Goal: Use online tool/utility: Utilize a website feature to perform a specific function

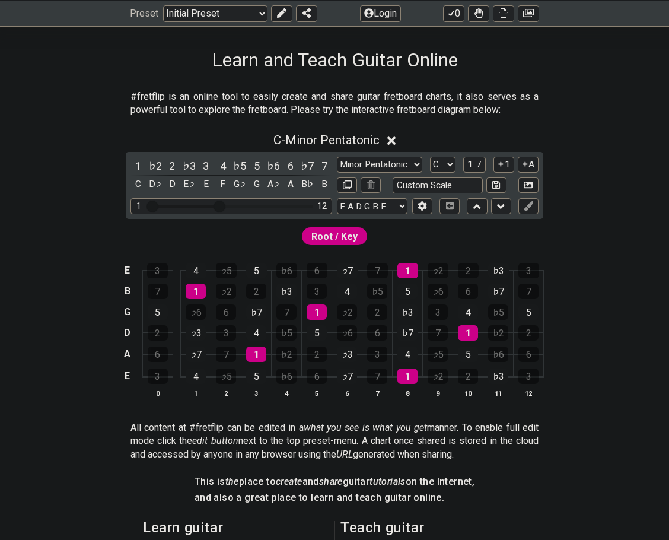
scroll to position [237, 0]
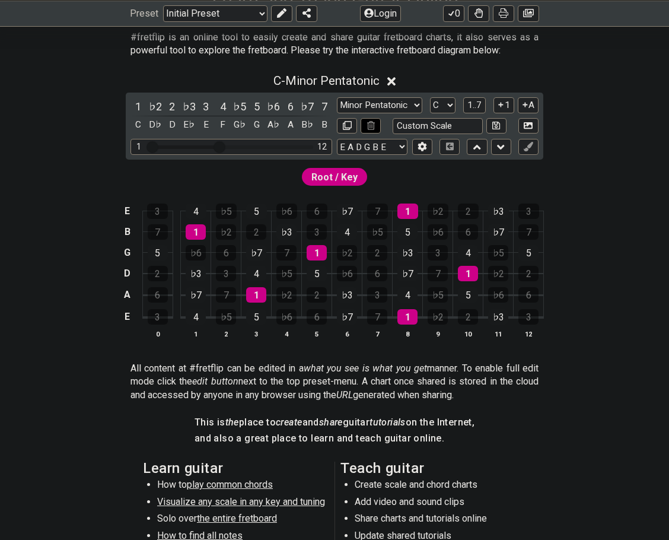
click at [367, 125] on icon at bounding box center [371, 125] width 8 height 9
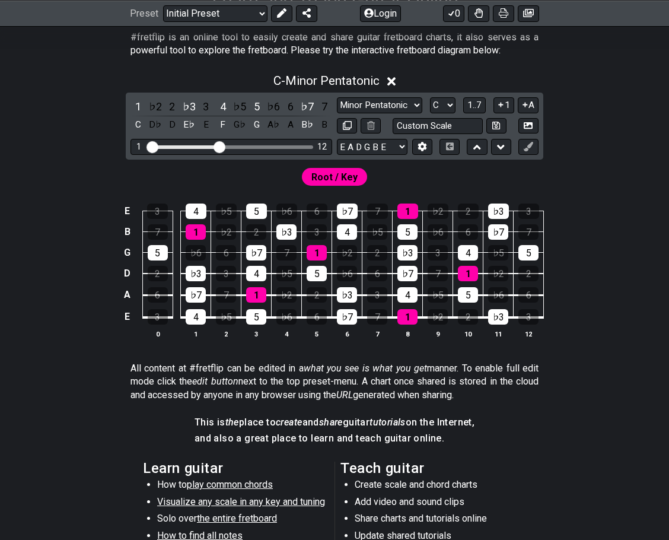
click at [576, 144] on div "C - Minor Pentatonic 1 ♭2 2 ♭3 3 4 ♭5 5 ♭6 6 ♭7 7 C D♭ D E♭ E F G♭ G A♭ A B♭ B …" at bounding box center [334, 210] width 669 height 288
click at [259, 314] on div "5" at bounding box center [256, 316] width 20 height 15
click at [259, 316] on div "5" at bounding box center [256, 316] width 20 height 15
drag, startPoint x: 371, startPoint y: 129, endPoint x: 372, endPoint y: 123, distance: 6.0
click at [372, 123] on icon at bounding box center [371, 125] width 8 height 9
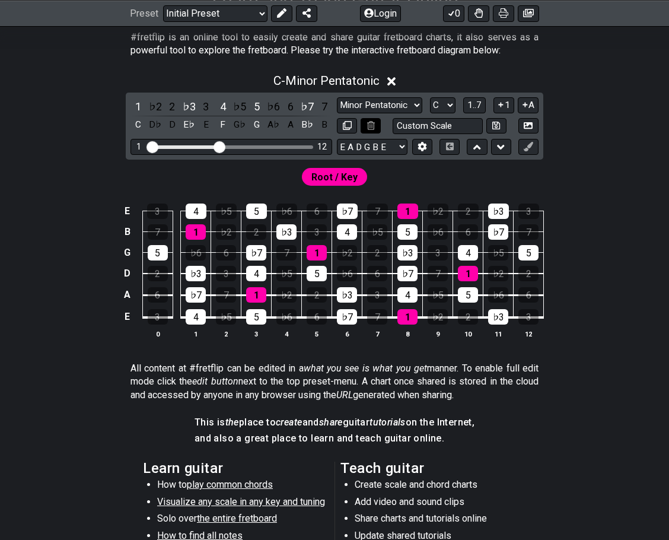
click at [372, 125] on icon at bounding box center [371, 125] width 8 height 9
click at [441, 128] on input "text" at bounding box center [438, 126] width 90 height 16
type input "Custom Scale"
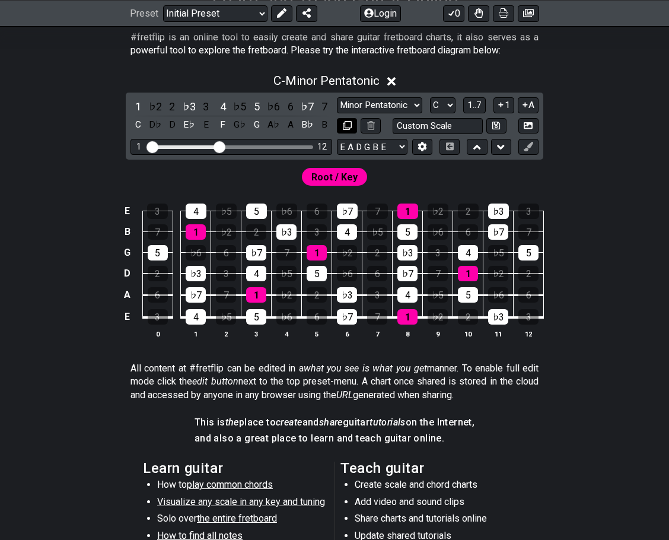
click at [349, 126] on icon at bounding box center [347, 125] width 9 height 9
select select "C"
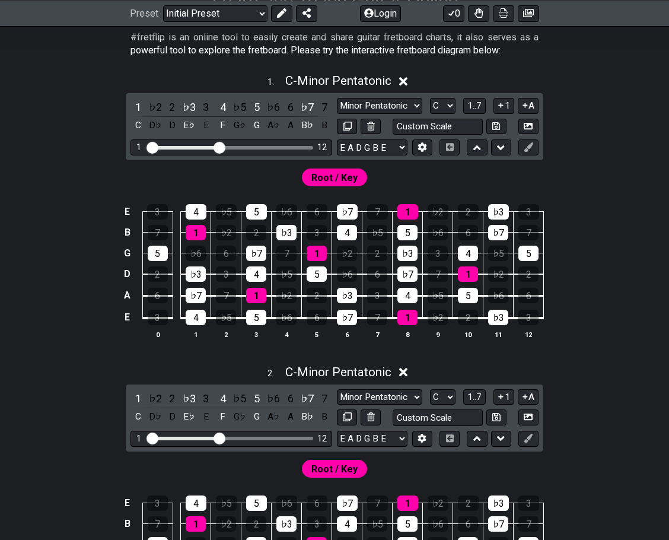
click at [403, 368] on icon at bounding box center [403, 372] width 9 height 9
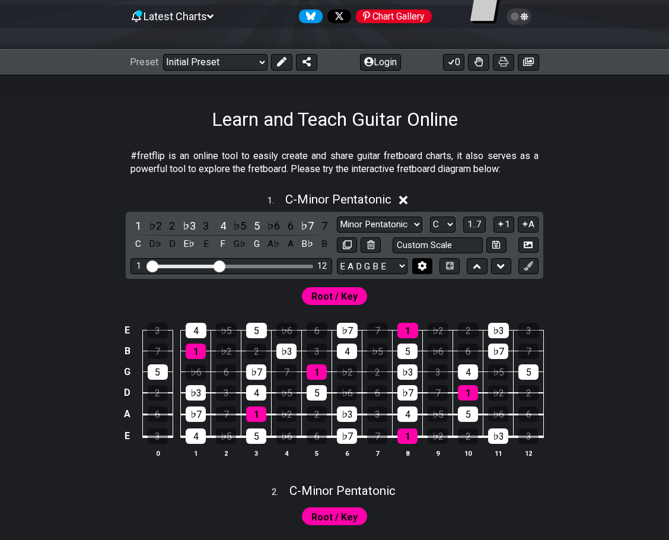
scroll to position [178, 0]
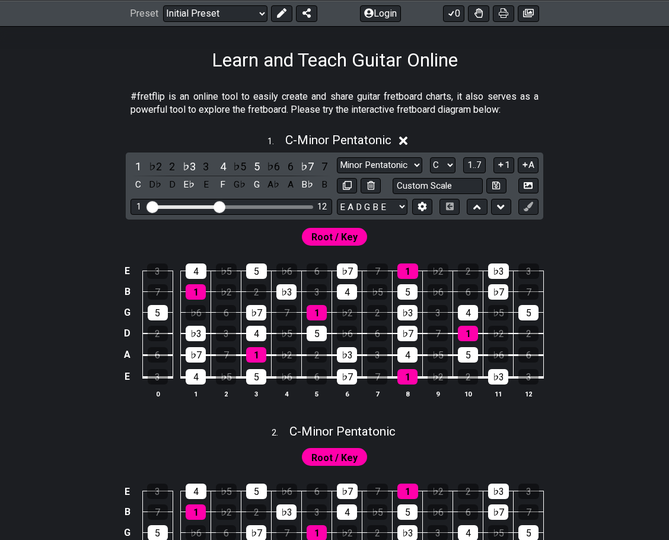
click at [405, 137] on icon at bounding box center [403, 141] width 9 height 12
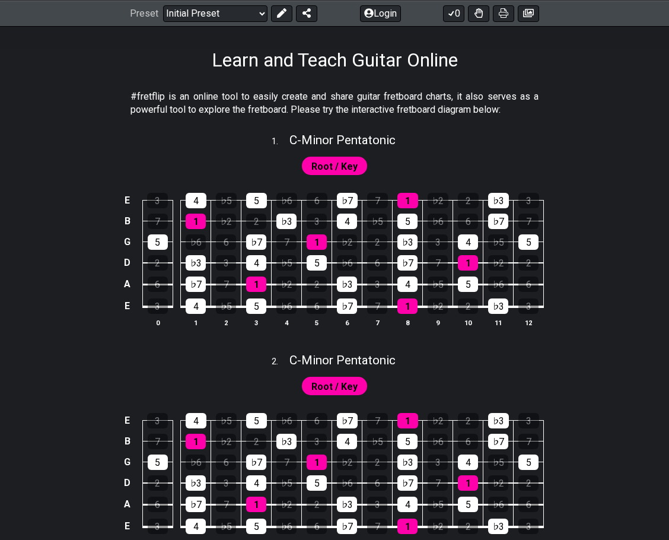
click at [339, 165] on span "Root / Key" at bounding box center [334, 166] width 46 height 17
click at [381, 307] on div "7" at bounding box center [377, 305] width 20 height 15
click at [348, 305] on div "♭7" at bounding box center [347, 305] width 20 height 15
click at [345, 281] on div "♭3" at bounding box center [347, 283] width 20 height 15
click at [316, 243] on div "1" at bounding box center [317, 241] width 20 height 15
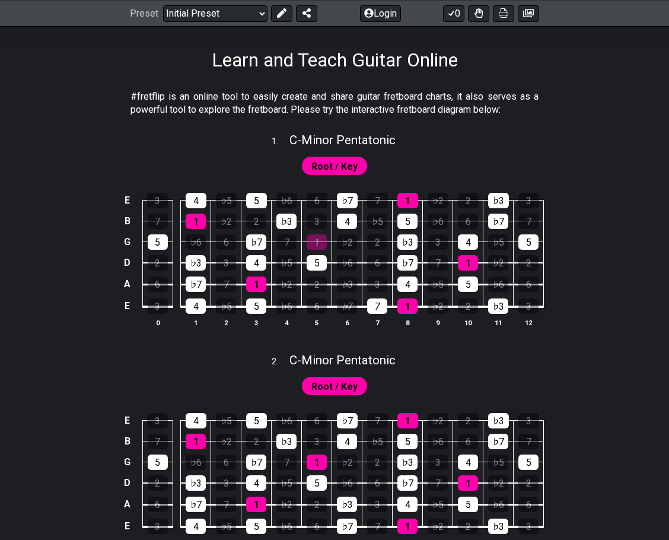
click at [341, 167] on span "Root / Key" at bounding box center [334, 166] width 46 height 17
drag, startPoint x: 335, startPoint y: 158, endPoint x: 315, endPoint y: 166, distance: 21.0
click at [315, 166] on span "Root / Key" at bounding box center [334, 166] width 46 height 17
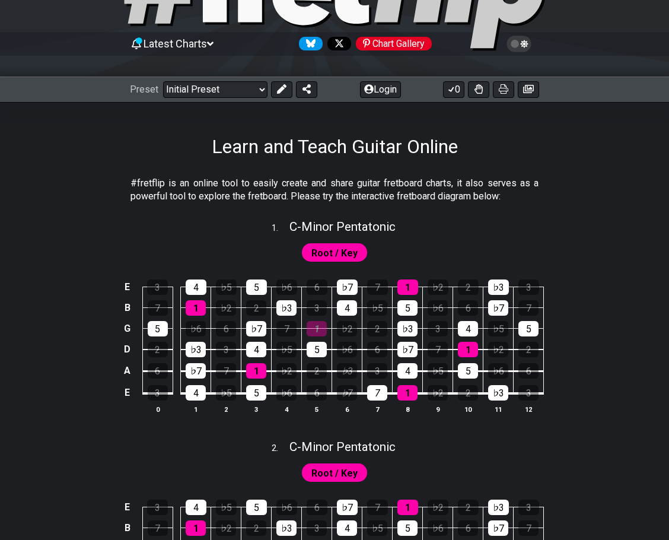
scroll to position [0, 0]
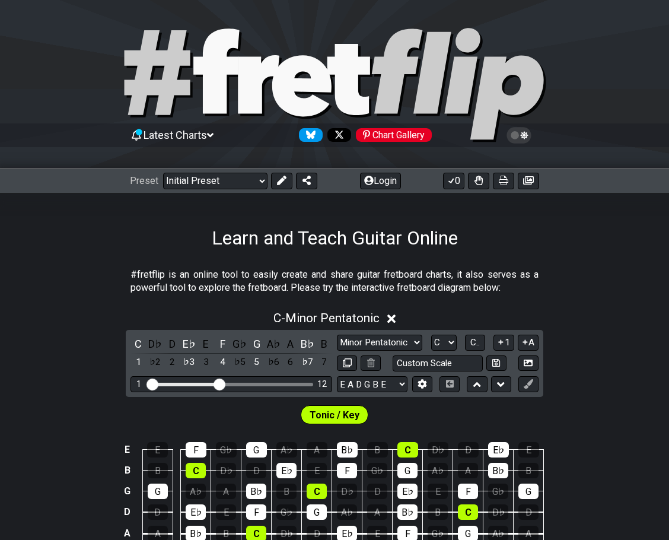
scroll to position [119, 0]
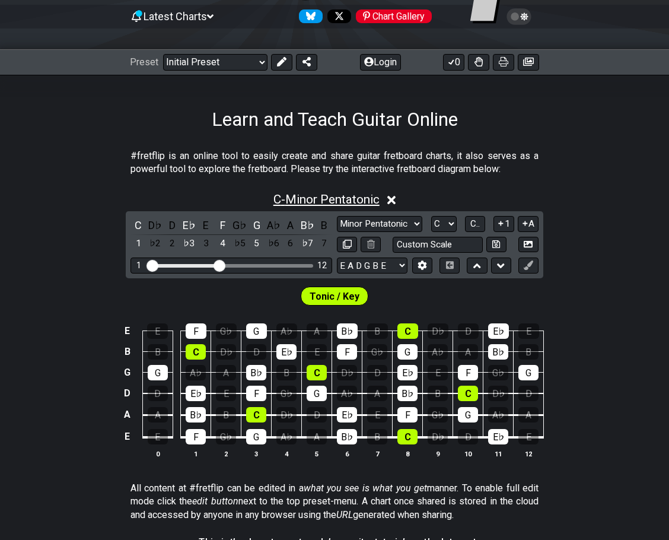
click at [305, 201] on span "C - Minor Pentatonic" at bounding box center [326, 199] width 106 height 14
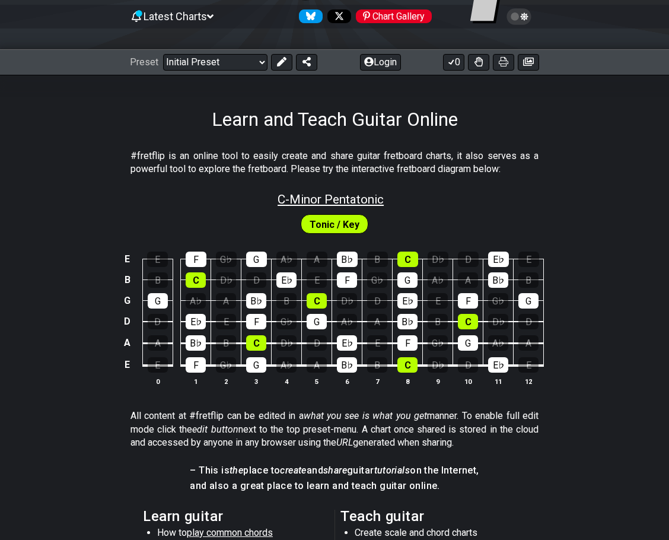
click at [305, 201] on span "C - Minor Pentatonic" at bounding box center [331, 199] width 106 height 14
select select "C"
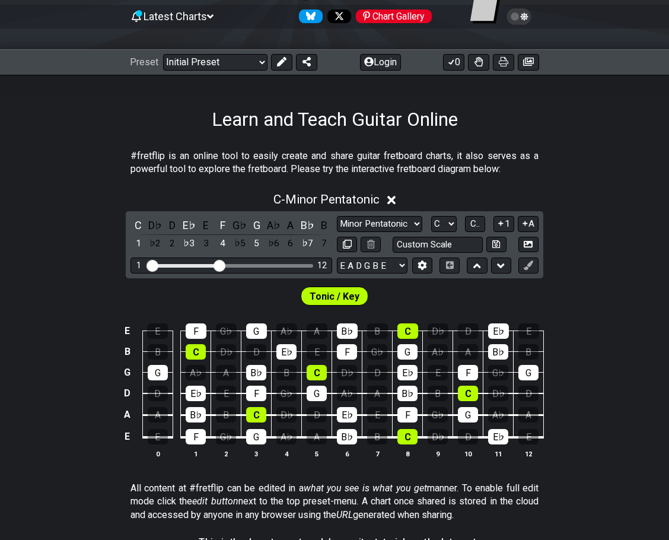
click at [387, 202] on div "C - Minor Pentatonic" at bounding box center [334, 196] width 669 height 22
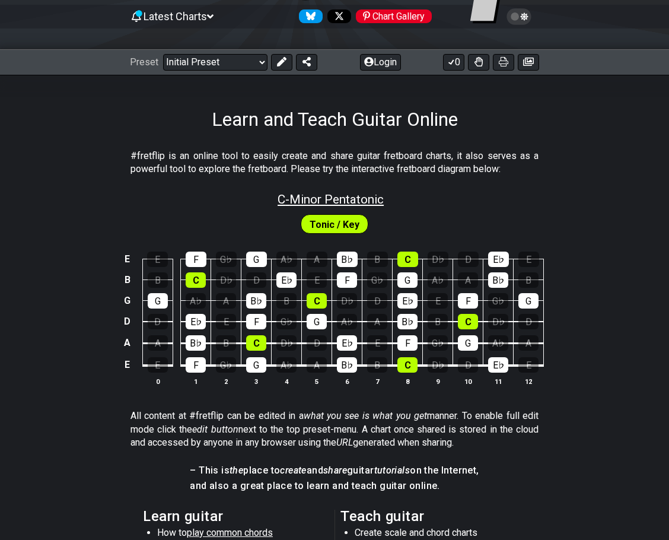
click at [353, 201] on span "C - Minor Pentatonic" at bounding box center [331, 199] width 106 height 14
select select "C"
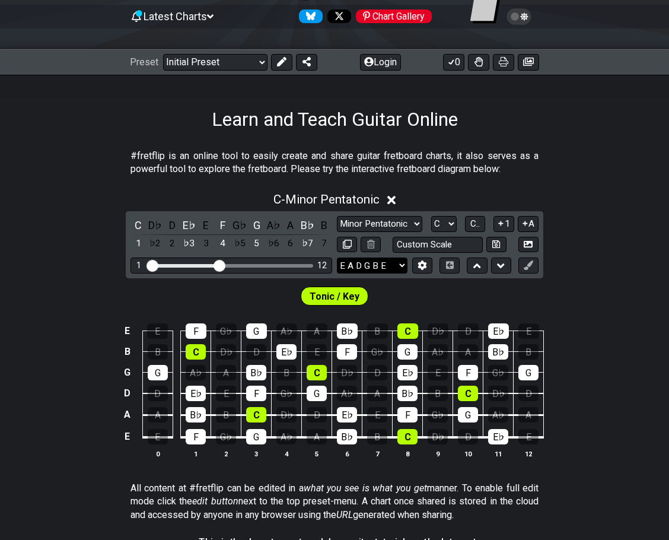
click at [374, 263] on select "E A D G B E E A D G B E E A D G B E B E A D F♯ B A D G C E A D A D G B E E♭ A♭ …" at bounding box center [372, 265] width 71 height 16
select select "B E A D F# B"
click at [337, 257] on select "E A D G B E E A D G B E E A D G B E B E A D F♯ B A D G C E A D A D G B E E♭ A♭ …" at bounding box center [372, 265] width 71 height 16
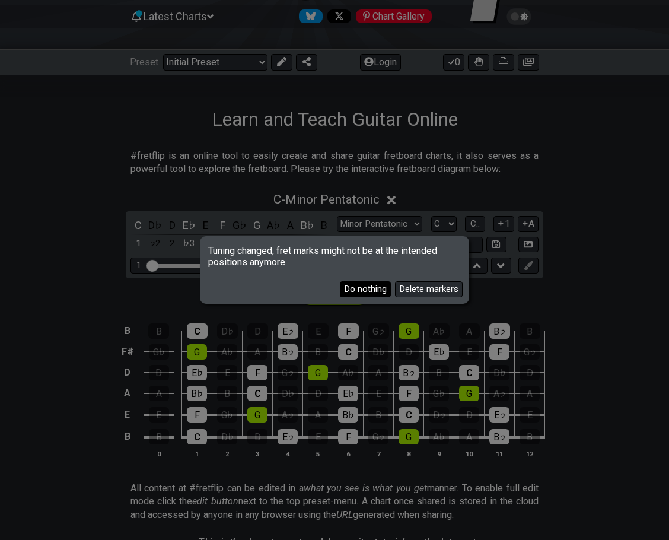
click at [371, 291] on button "Do nothing" at bounding box center [365, 289] width 51 height 16
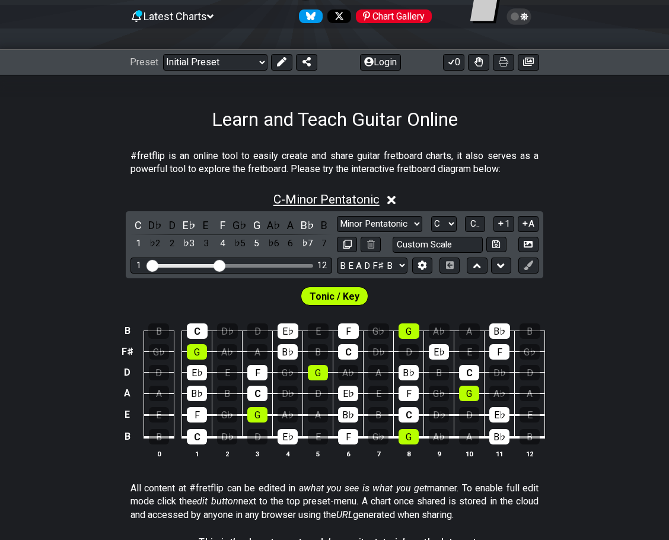
click at [315, 204] on span "C - Minor Pentatonic" at bounding box center [326, 199] width 106 height 14
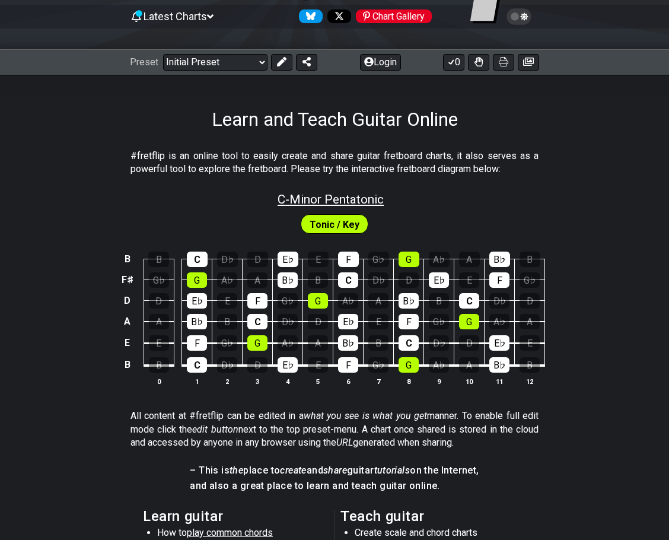
click at [315, 204] on span "C - Minor Pentatonic" at bounding box center [331, 199] width 106 height 14
select select "C"
select select "B E A D F# B"
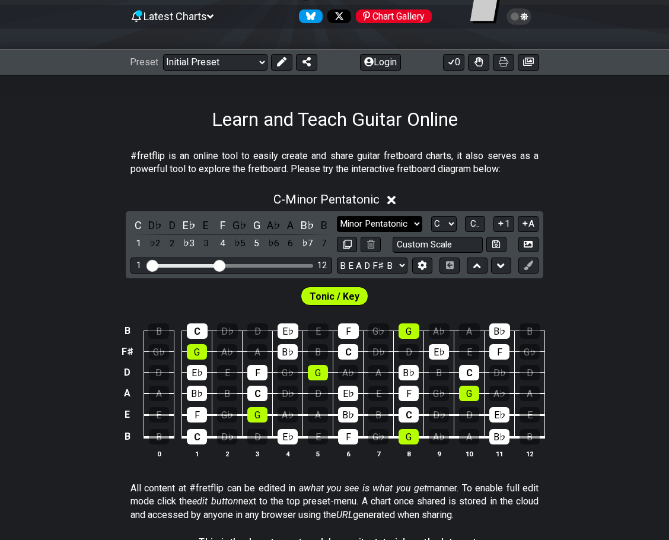
click at [367, 225] on select "Minor Pentatonic Click to edit Minor Pentatonic Major Pentatonic Minor Blues Ma…" at bounding box center [379, 224] width 85 height 16
click at [539, 259] on div "C D♭ D E♭ E F G♭ G A♭ A B♭ B 1 ♭2 2 ♭3 3 4 ♭5 5 ♭6 6 ♭7 7 Minor Pentatonic Clic…" at bounding box center [335, 244] width 418 height 67
click at [371, 243] on icon at bounding box center [371, 244] width 8 height 9
click at [426, 263] on icon at bounding box center [422, 264] width 9 height 9
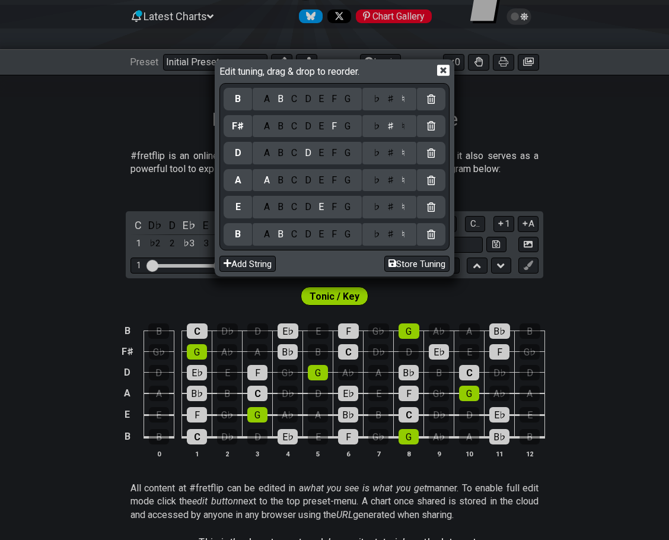
click at [437, 100] on div at bounding box center [431, 99] width 28 height 23
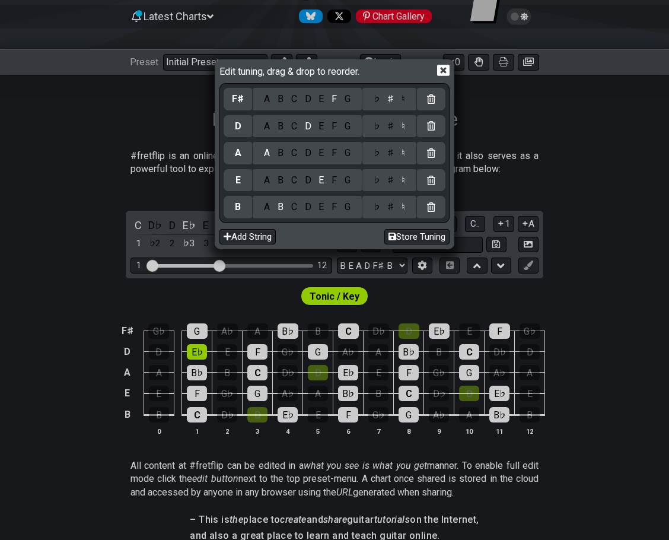
click at [437, 100] on div at bounding box center [431, 99] width 28 height 23
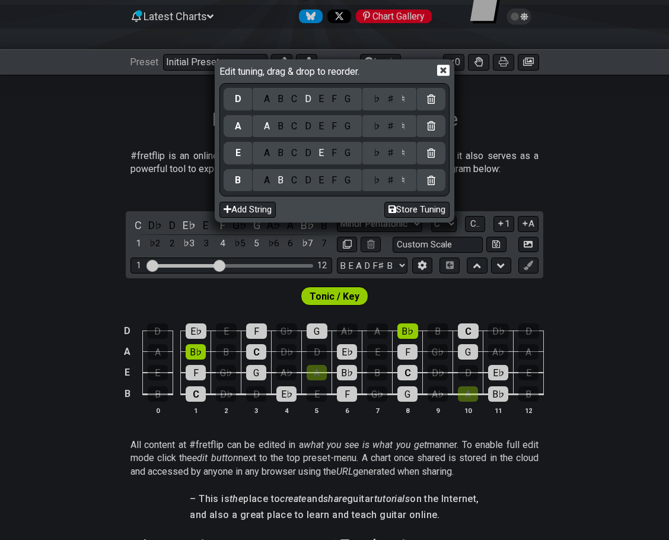
click at [437, 100] on div at bounding box center [431, 99] width 28 height 23
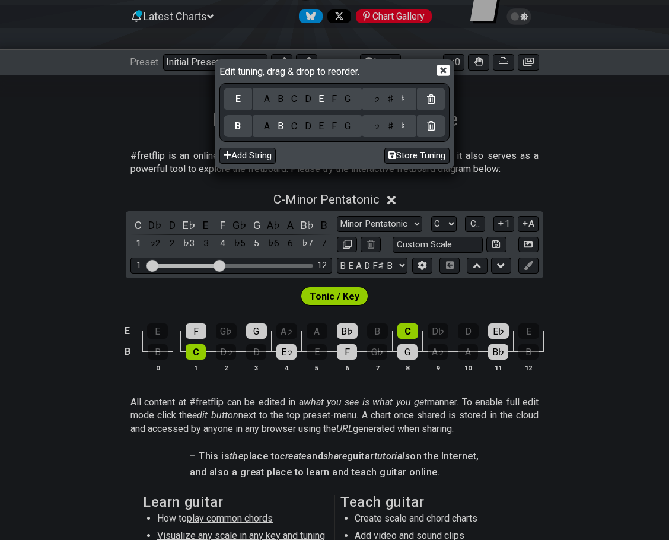
click at [437, 100] on div at bounding box center [431, 99] width 28 height 23
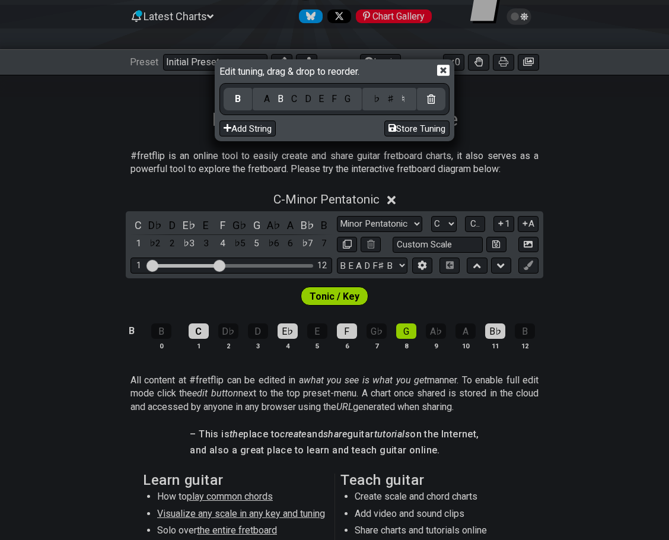
click at [437, 100] on div at bounding box center [431, 99] width 28 height 23
click at [435, 101] on div at bounding box center [431, 99] width 28 height 23
click at [440, 72] on icon at bounding box center [443, 70] width 12 height 11
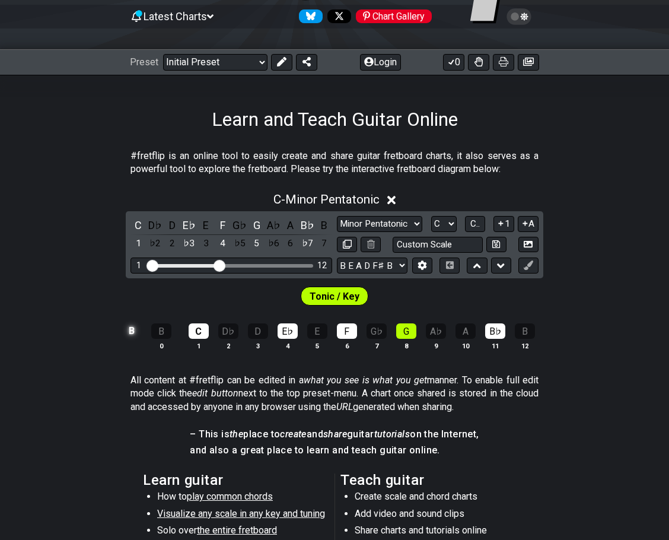
click at [133, 329] on td "B" at bounding box center [132, 331] width 14 height 20
click at [132, 330] on td "x" at bounding box center [132, 331] width 14 height 20
click at [133, 332] on td "o" at bounding box center [132, 331] width 14 height 20
click at [128, 327] on td at bounding box center [132, 331] width 14 height 20
click at [129, 332] on td "B" at bounding box center [132, 331] width 14 height 20
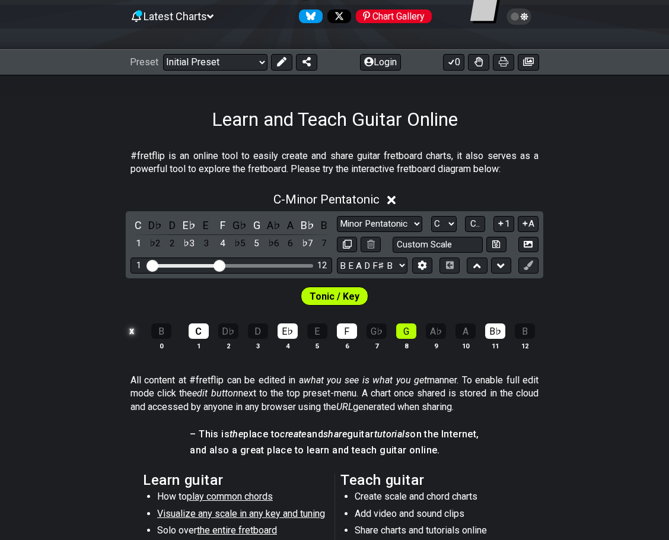
click at [129, 331] on td "x" at bounding box center [132, 331] width 14 height 20
click at [129, 332] on td "o" at bounding box center [132, 331] width 14 height 20
click at [394, 197] on icon at bounding box center [391, 200] width 9 height 12
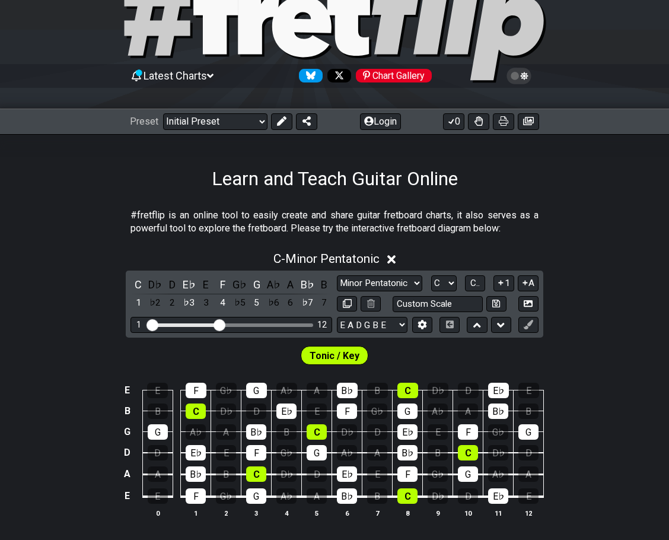
scroll to position [119, 0]
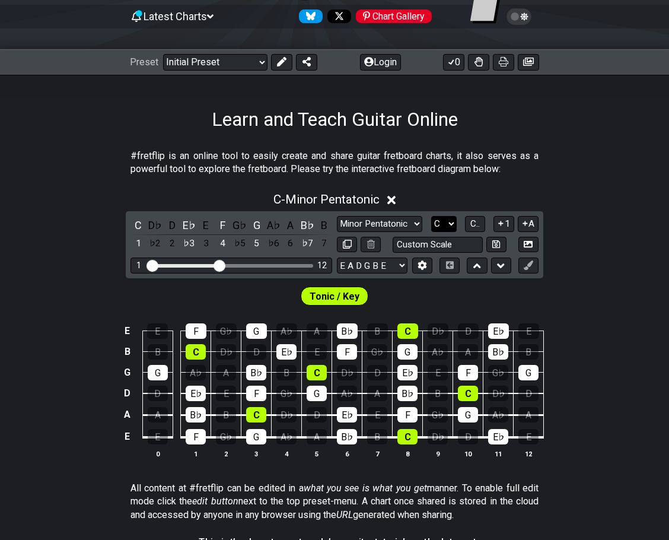
click at [452, 225] on select "A♭ A A♯ B♭ B C C♯ D♭ D D♯ E♭ E F F♯ G♭ G G♯" at bounding box center [444, 224] width 26 height 16
select select "B"
click at [431, 216] on select "A♭ A A♯ B♭ B C C♯ D♭ D D♯ E♭ E F F♯ G♭ G G♯" at bounding box center [444, 224] width 26 height 16
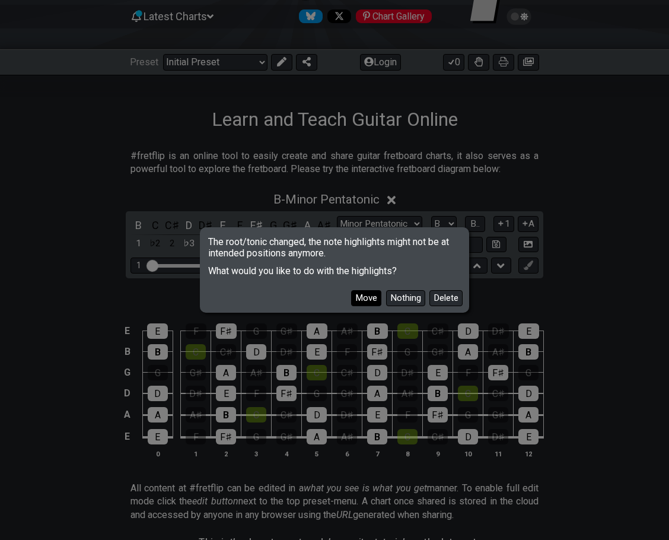
click at [367, 298] on button "Move" at bounding box center [366, 298] width 30 height 16
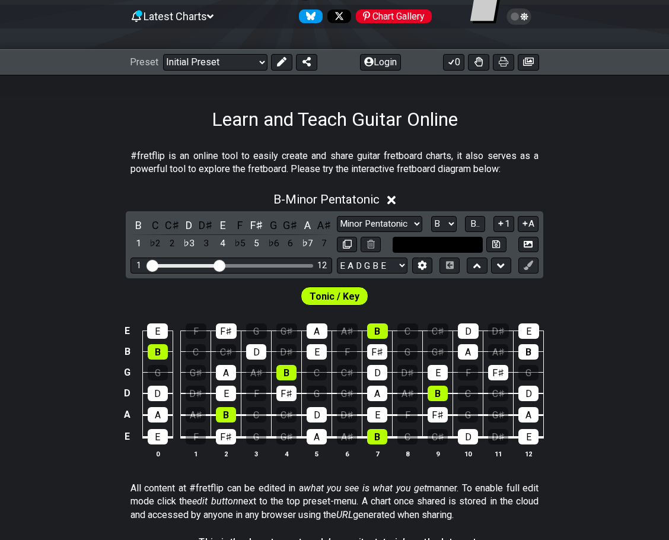
click at [469, 247] on input "text" at bounding box center [438, 245] width 90 height 16
type input "Custom Scale"
click at [406, 438] on div "C" at bounding box center [407, 436] width 20 height 15
click at [216, 435] on div "F♯" at bounding box center [226, 436] width 20 height 15
click at [157, 436] on div "E" at bounding box center [158, 436] width 20 height 15
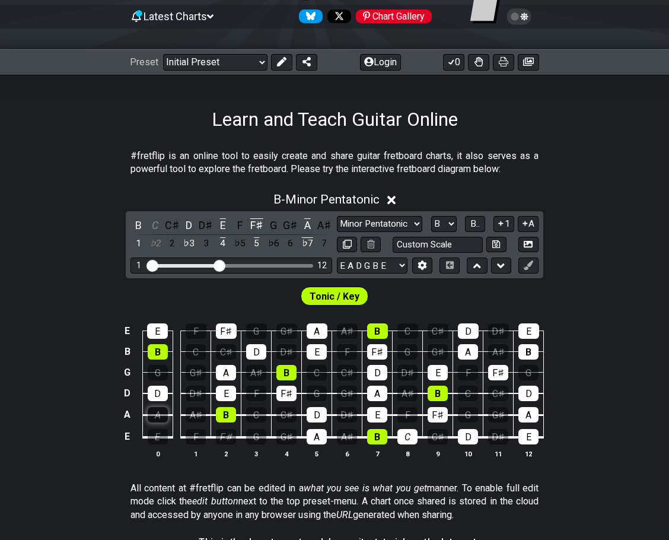
click at [154, 419] on div "A" at bounding box center [158, 414] width 20 height 15
click at [223, 415] on div "B" at bounding box center [226, 414] width 20 height 15
click at [220, 394] on div "E" at bounding box center [226, 393] width 20 height 15
drag, startPoint x: 160, startPoint y: 391, endPoint x: 160, endPoint y: 367, distance: 23.7
click at [160, 389] on div "D" at bounding box center [158, 393] width 20 height 15
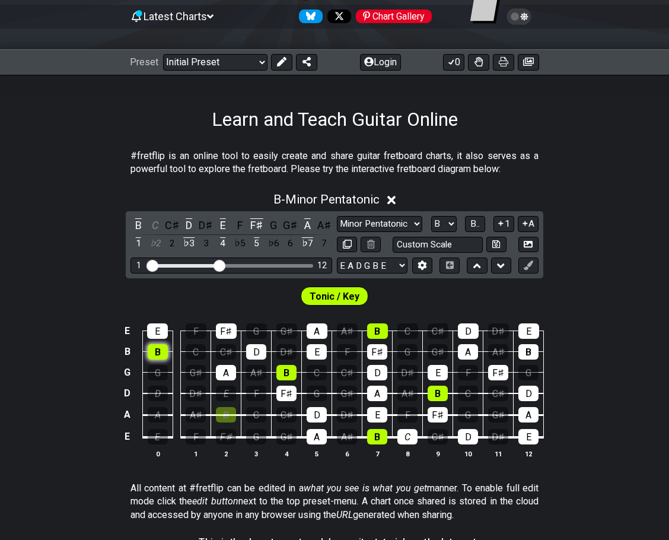
click at [158, 353] on div "B" at bounding box center [158, 351] width 20 height 15
click at [156, 333] on div "E" at bounding box center [157, 330] width 21 height 15
click at [229, 372] on div "A" at bounding box center [226, 372] width 20 height 15
click at [245, 357] on td "A♯" at bounding box center [256, 362] width 30 height 21
click at [256, 348] on div "D" at bounding box center [256, 351] width 20 height 15
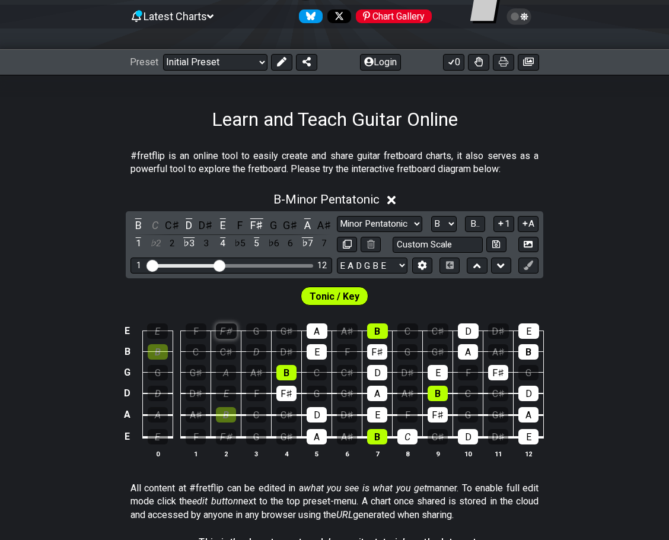
click at [227, 330] on div "F♯" at bounding box center [226, 330] width 21 height 15
click at [288, 373] on div "B" at bounding box center [286, 372] width 20 height 15
click at [289, 399] on div "F♯" at bounding box center [286, 393] width 20 height 15
click at [310, 355] on div "E" at bounding box center [317, 351] width 20 height 15
click at [313, 331] on div "A" at bounding box center [317, 330] width 21 height 15
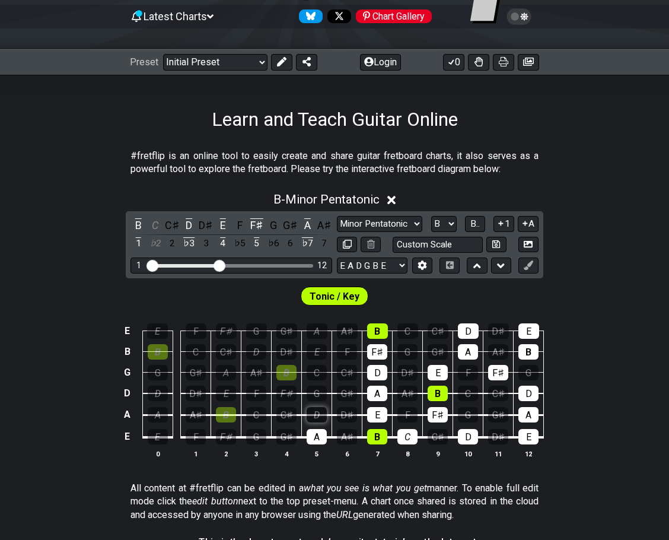
click at [314, 414] on div "D" at bounding box center [317, 414] width 20 height 15
click at [317, 437] on div "A" at bounding box center [317, 436] width 20 height 15
click at [372, 413] on div "E" at bounding box center [377, 414] width 20 height 15
click at [374, 394] on div "A" at bounding box center [377, 393] width 20 height 15
click at [372, 372] on div "D" at bounding box center [377, 372] width 20 height 15
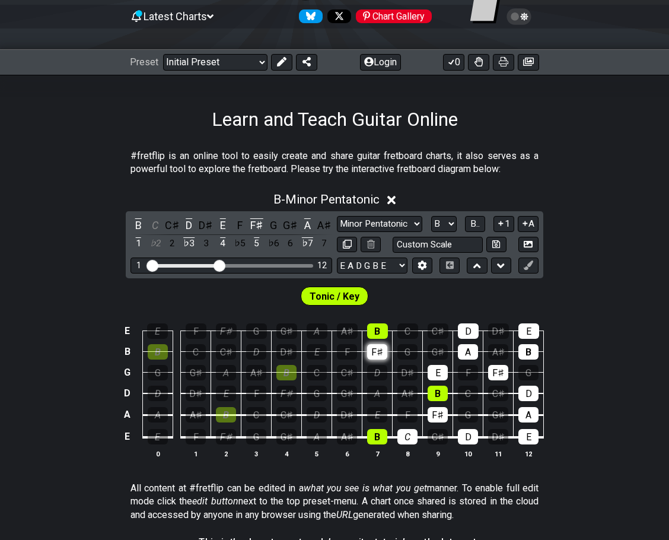
click at [372, 355] on div "F♯" at bounding box center [377, 351] width 20 height 15
click at [373, 335] on div "B" at bounding box center [377, 330] width 21 height 15
click at [374, 435] on div "B" at bounding box center [377, 436] width 20 height 15
drag, startPoint x: 402, startPoint y: 434, endPoint x: 429, endPoint y: 421, distance: 30.2
click at [403, 434] on div "C" at bounding box center [407, 436] width 20 height 15
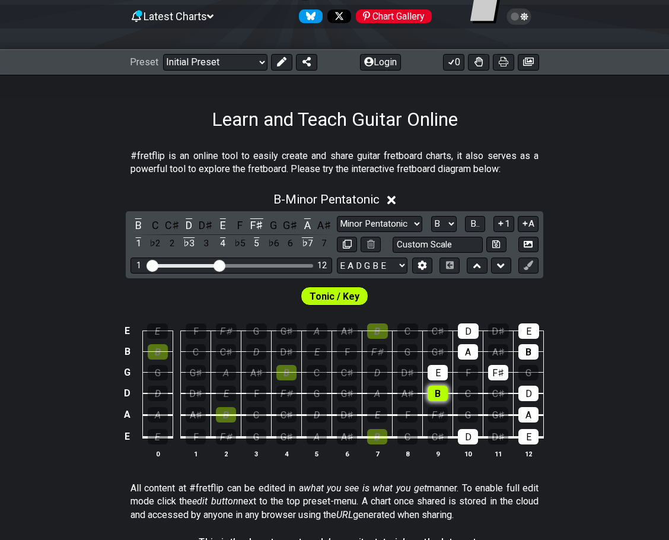
drag, startPoint x: 431, startPoint y: 418, endPoint x: 434, endPoint y: 398, distance: 19.9
click at [431, 415] on div "F♯" at bounding box center [438, 414] width 20 height 15
click at [434, 390] on div "B" at bounding box center [438, 393] width 20 height 15
click at [435, 370] on div "E" at bounding box center [438, 372] width 20 height 15
drag, startPoint x: 459, startPoint y: 351, endPoint x: 466, endPoint y: 342, distance: 11.9
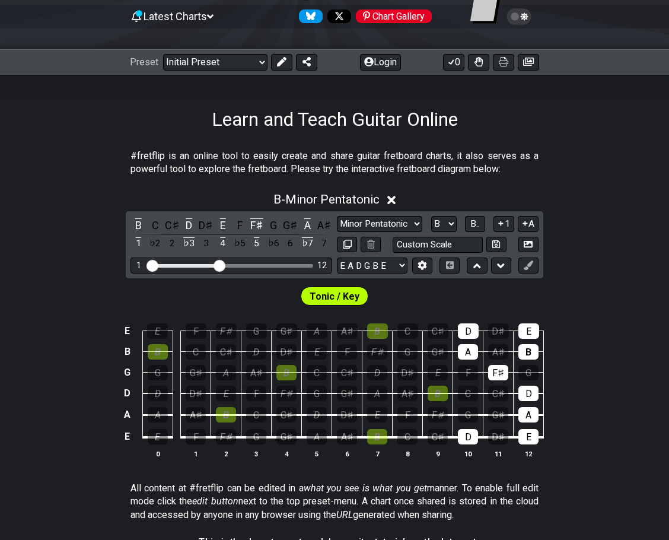
click at [459, 351] on div "A" at bounding box center [468, 351] width 20 height 15
drag, startPoint x: 467, startPoint y: 327, endPoint x: 478, endPoint y: 333, distance: 12.2
click at [468, 327] on div "D" at bounding box center [468, 330] width 21 height 15
click at [495, 373] on div "F♯" at bounding box center [498, 372] width 20 height 15
drag, startPoint x: 519, startPoint y: 393, endPoint x: 528, endPoint y: 406, distance: 15.3
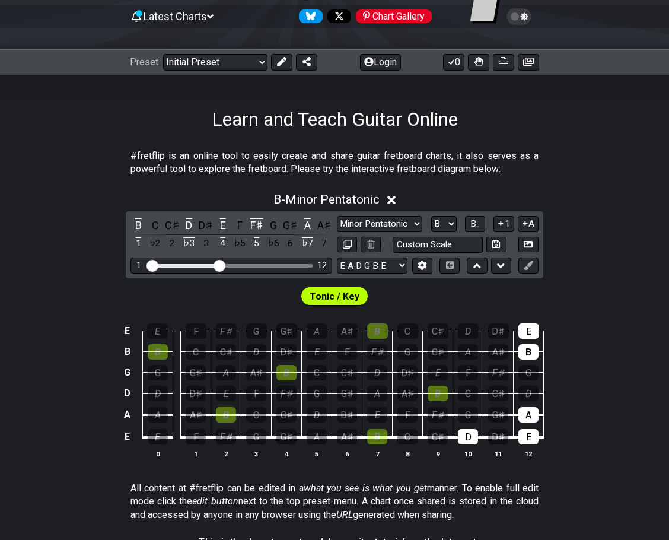
click at [523, 400] on div "D" at bounding box center [528, 393] width 20 height 15
drag, startPoint x: 529, startPoint y: 415, endPoint x: 532, endPoint y: 428, distance: 13.4
click at [529, 419] on div "A" at bounding box center [528, 414] width 20 height 15
drag, startPoint x: 532, startPoint y: 441, endPoint x: 508, endPoint y: 441, distance: 23.7
click at [531, 441] on div "E" at bounding box center [528, 436] width 20 height 15
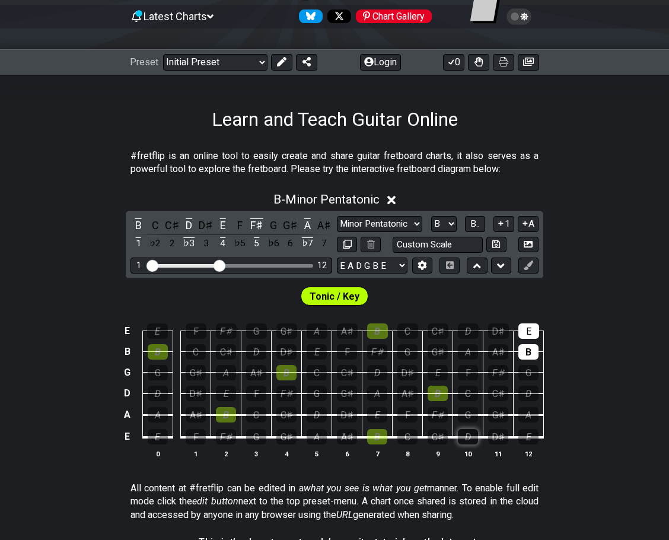
click at [463, 439] on div "D" at bounding box center [468, 436] width 20 height 15
click at [529, 348] on div "B" at bounding box center [528, 351] width 20 height 15
click at [525, 329] on div "E" at bounding box center [528, 330] width 21 height 15
click at [382, 435] on div "B" at bounding box center [377, 436] width 20 height 15
drag, startPoint x: 443, startPoint y: 437, endPoint x: 482, endPoint y: 435, distance: 39.2
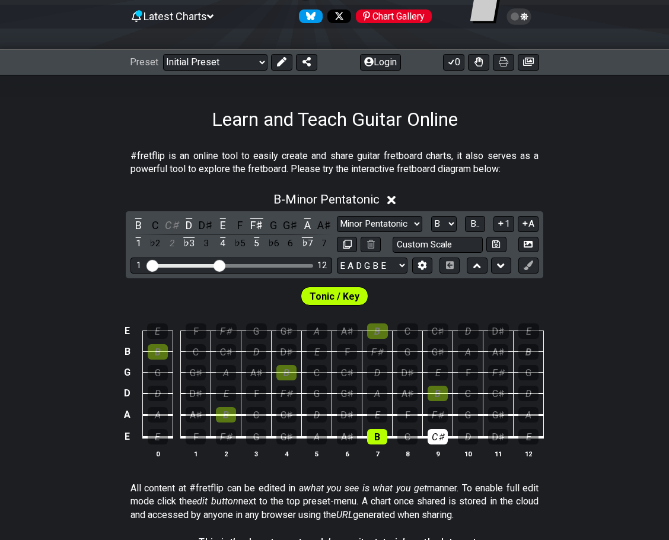
click at [444, 437] on div "C♯" at bounding box center [438, 436] width 20 height 15
click at [470, 432] on div "D" at bounding box center [468, 436] width 20 height 15
click at [413, 413] on div "F" at bounding box center [407, 414] width 20 height 15
click at [436, 415] on div "F♯" at bounding box center [438, 414] width 20 height 15
click at [464, 416] on div "G" at bounding box center [468, 414] width 20 height 15
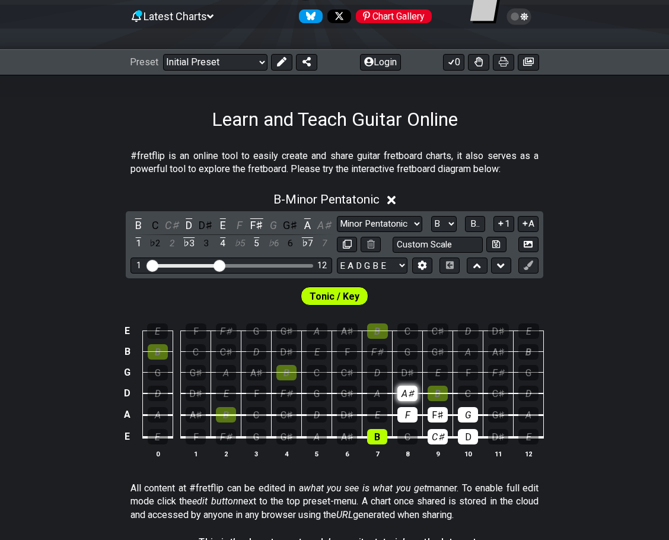
click at [406, 393] on div "A♯" at bounding box center [407, 393] width 20 height 15
click at [444, 397] on div "B" at bounding box center [438, 393] width 20 height 15
click at [501, 393] on div "C♯" at bounding box center [498, 393] width 20 height 15
click at [379, 371] on div "D" at bounding box center [377, 372] width 20 height 15
click at [433, 332] on div "C♯" at bounding box center [438, 330] width 21 height 15
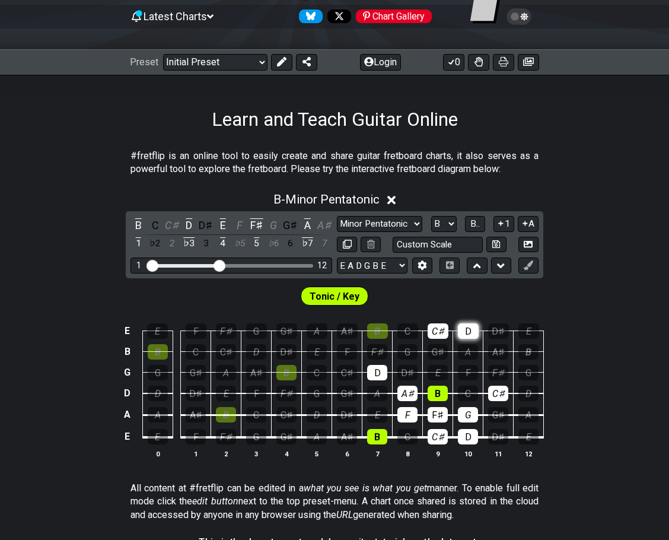
click at [470, 329] on div "D" at bounding box center [468, 330] width 21 height 15
drag, startPoint x: 219, startPoint y: 265, endPoint x: 279, endPoint y: 266, distance: 59.3
click at [279, 265] on input "Visible fret range" at bounding box center [231, 265] width 168 height 0
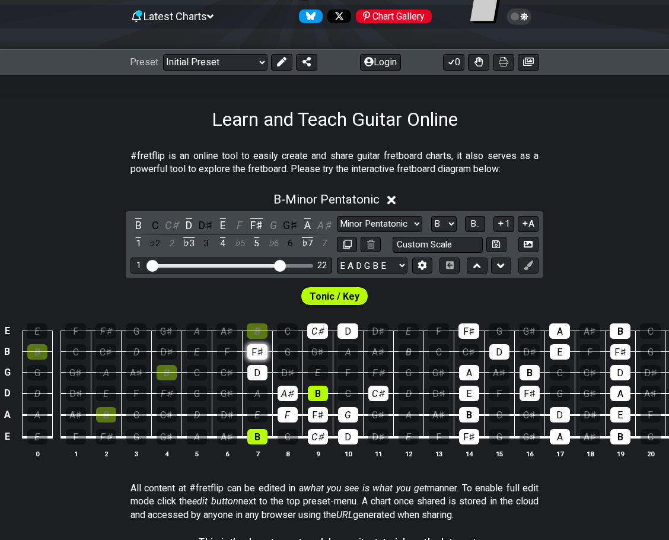
click at [262, 354] on div "F♯" at bounding box center [257, 351] width 20 height 15
click at [444, 332] on div "F" at bounding box center [438, 330] width 21 height 15
click at [469, 330] on div "F♯" at bounding box center [469, 330] width 21 height 15
click at [498, 353] on div "D" at bounding box center [499, 351] width 20 height 15
click at [473, 370] on div "A" at bounding box center [469, 372] width 20 height 15
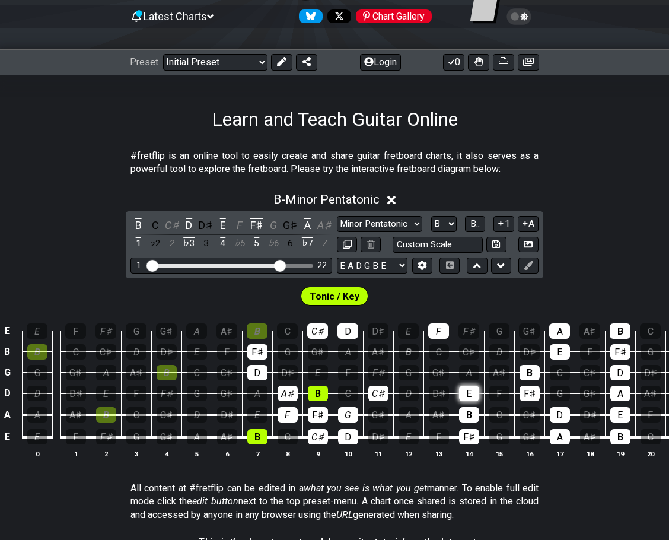
click at [469, 392] on div "E" at bounding box center [469, 393] width 20 height 15
click at [533, 374] on div "B" at bounding box center [530, 372] width 20 height 15
click at [408, 351] on div "B" at bounding box center [409, 351] width 20 height 15
click at [382, 354] on div "A♯" at bounding box center [378, 351] width 20 height 15
click at [384, 371] on div "F♯" at bounding box center [378, 372] width 20 height 15
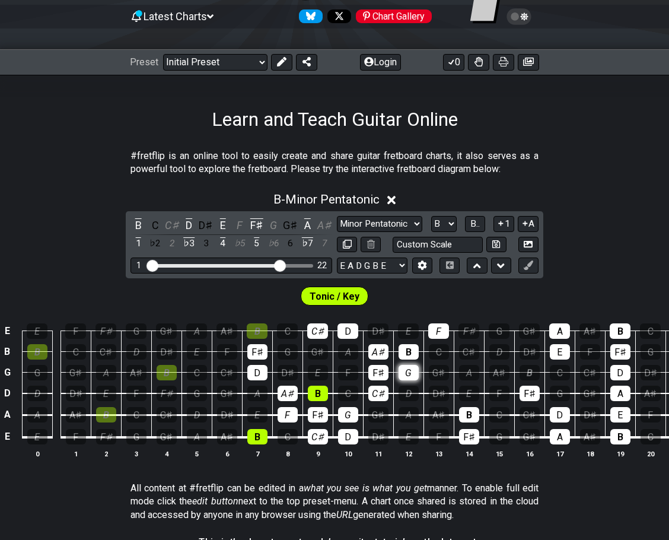
click at [401, 373] on div "G" at bounding box center [409, 372] width 20 height 15
click at [476, 333] on div "F♯" at bounding box center [469, 330] width 21 height 15
click at [228, 333] on div "A♯" at bounding box center [227, 330] width 21 height 15
click at [228, 353] on div "F" at bounding box center [227, 351] width 20 height 15
click at [282, 352] on div "G" at bounding box center [288, 351] width 20 height 15
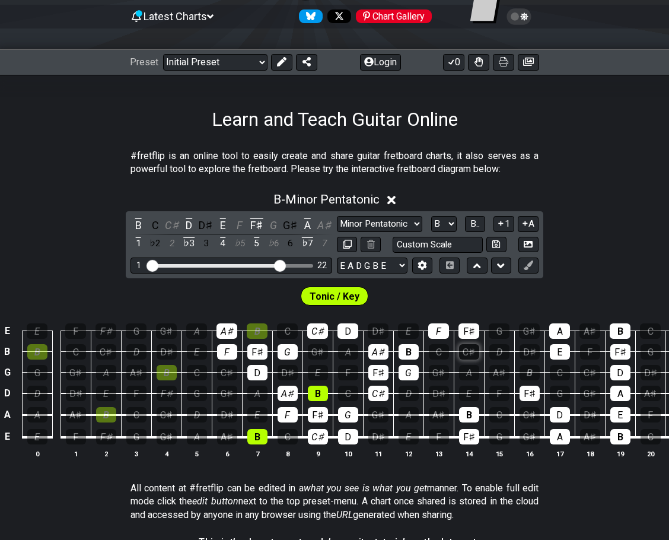
click at [466, 353] on div "C♯" at bounding box center [469, 351] width 20 height 15
click at [75, 439] on div "F" at bounding box center [76, 436] width 20 height 15
click at [101, 435] on div "F♯" at bounding box center [106, 436] width 20 height 15
click at [135, 438] on div "G" at bounding box center [136, 436] width 20 height 15
click at [224, 437] on div "A♯" at bounding box center [227, 436] width 20 height 15
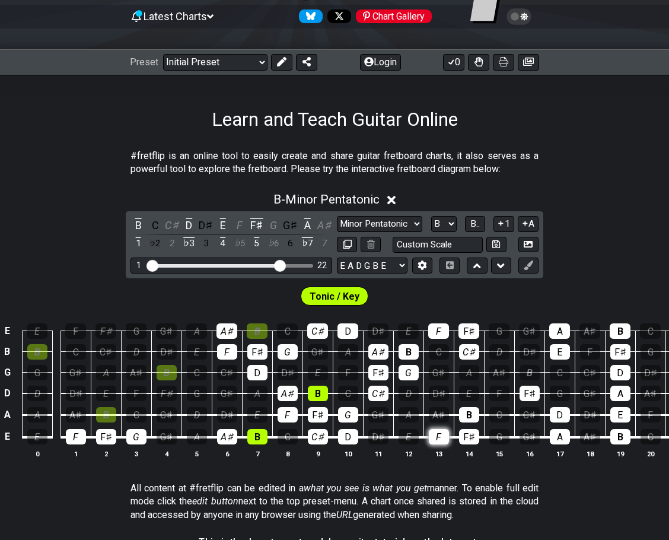
click at [435, 437] on div "F" at bounding box center [439, 436] width 20 height 15
click at [499, 440] on div "G" at bounding box center [499, 436] width 20 height 15
click at [596, 437] on div "A♯" at bounding box center [590, 436] width 20 height 15
click at [558, 439] on div "A" at bounding box center [560, 436] width 20 height 15
click at [620, 392] on div "A" at bounding box center [620, 393] width 20 height 15
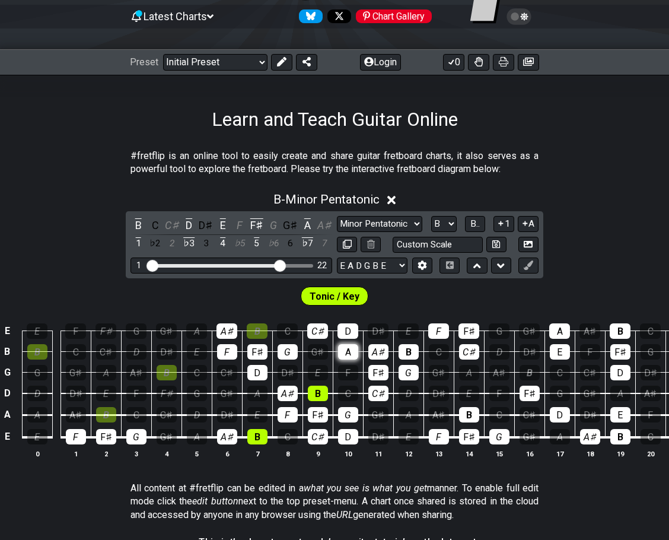
click at [340, 355] on div "A" at bounding box center [348, 351] width 20 height 15
click at [530, 270] on button at bounding box center [528, 265] width 20 height 16
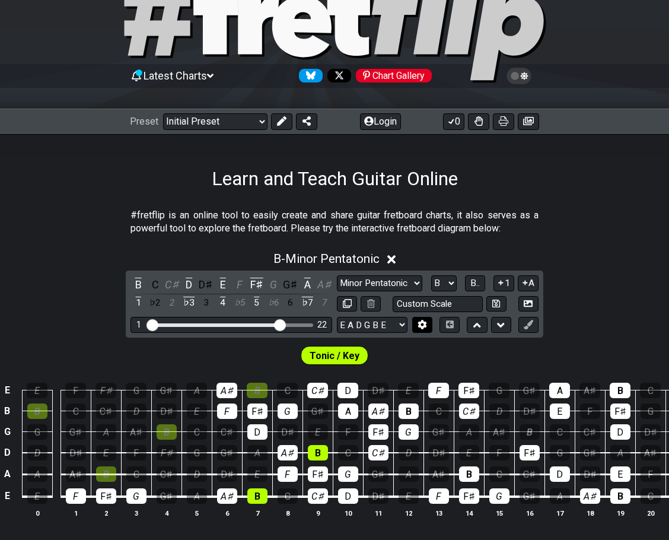
click at [426, 324] on icon at bounding box center [422, 324] width 9 height 9
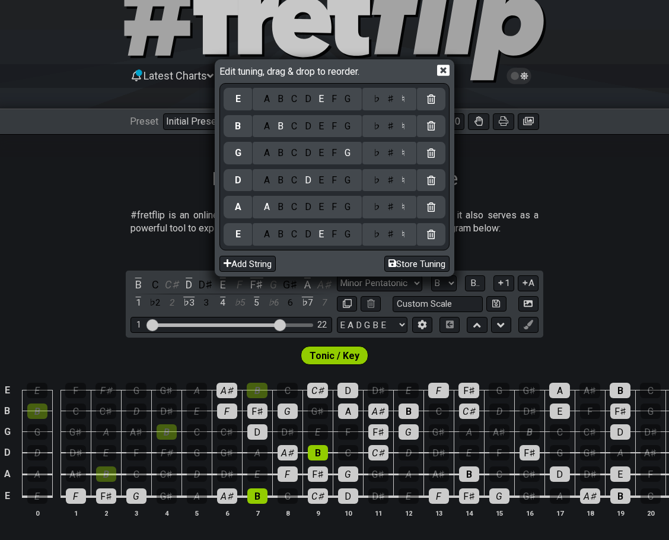
click at [444, 73] on icon at bounding box center [443, 70] width 12 height 12
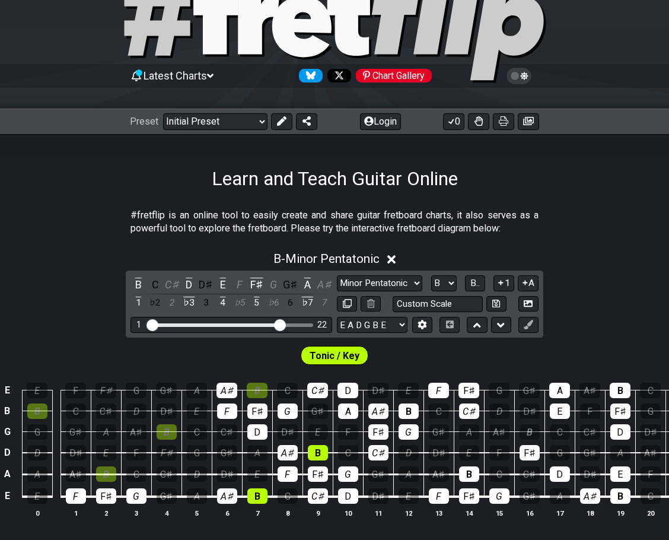
scroll to position [119, 0]
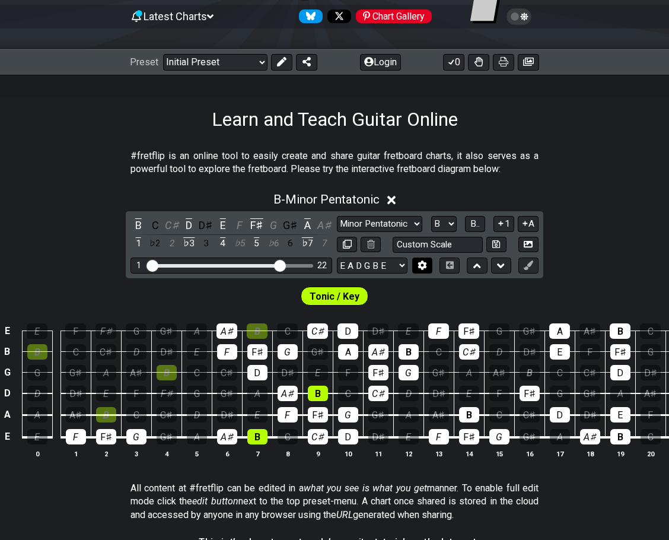
click at [416, 263] on button at bounding box center [422, 265] width 20 height 16
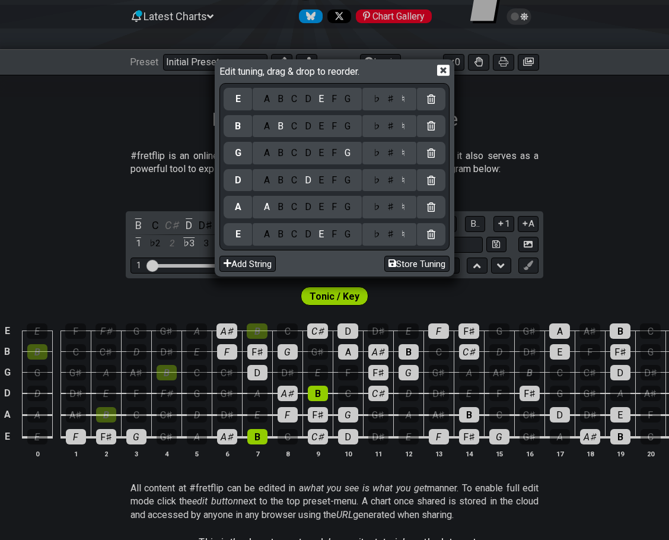
click at [245, 206] on div "A" at bounding box center [238, 207] width 28 height 23
click at [243, 206] on div "A" at bounding box center [238, 207] width 28 height 23
click at [285, 208] on div "B" at bounding box center [281, 207] width 14 height 13
click at [266, 205] on div "A" at bounding box center [267, 207] width 14 height 13
click at [238, 259] on button "Add String" at bounding box center [247, 264] width 56 height 16
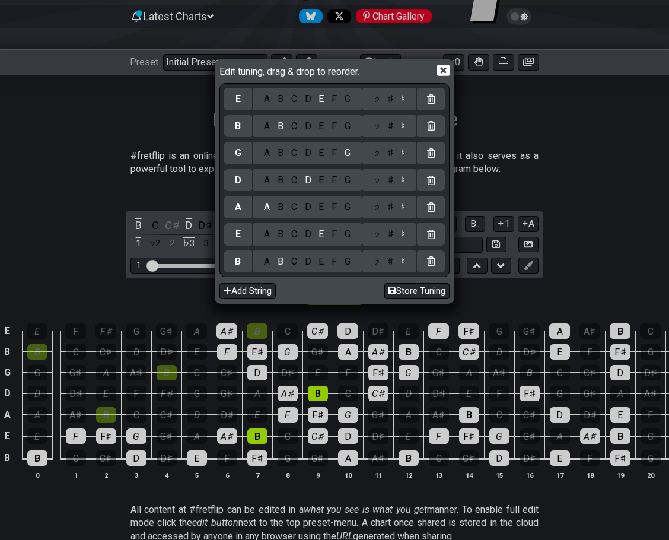
click at [437, 262] on div at bounding box center [431, 261] width 28 height 23
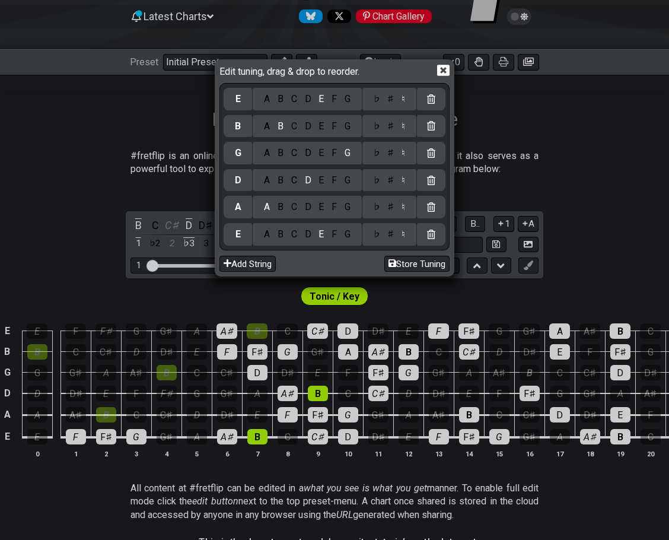
click at [440, 70] on icon at bounding box center [443, 70] width 12 height 11
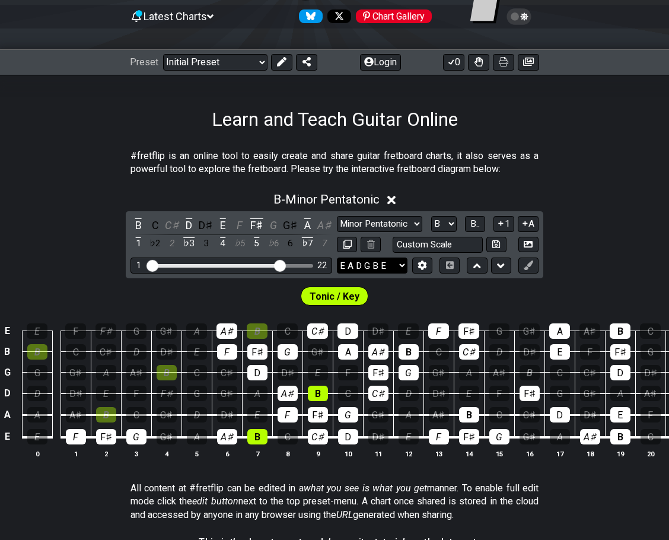
click at [401, 265] on select "E A D G B E E A D G B E E A D G B E B E A D F♯ B A D G C E A D A D G B E E♭ A♭ …" at bounding box center [372, 265] width 71 height 16
click at [400, 265] on select "E A D G B E E A D G B E E A D G B E B E A D F♯ B A D G C E A D A D G B E E♭ A♭ …" at bounding box center [372, 265] width 71 height 16
click at [306, 226] on div "A" at bounding box center [307, 225] width 15 height 16
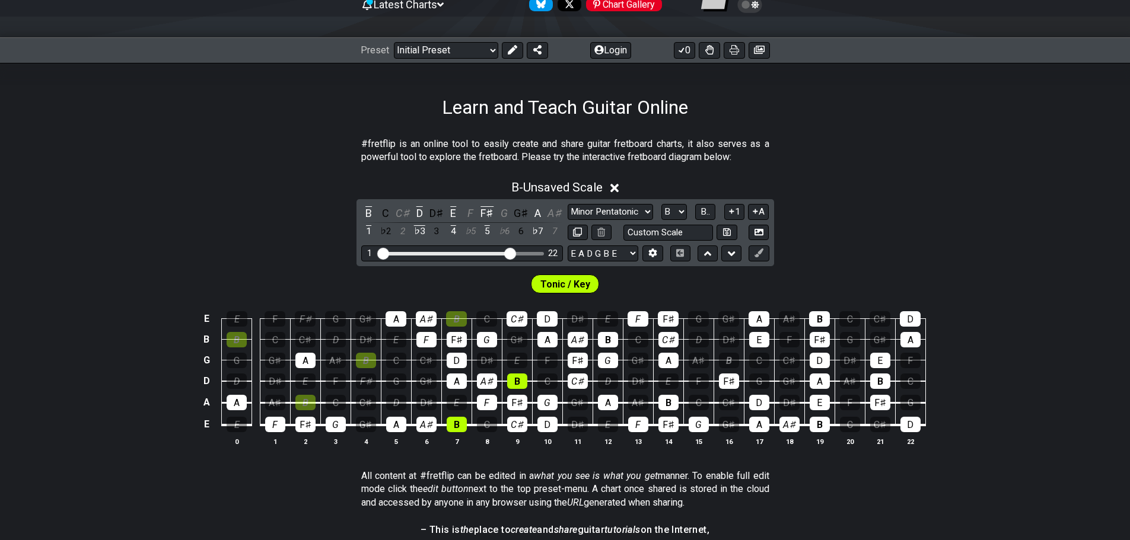
scroll to position [0, 0]
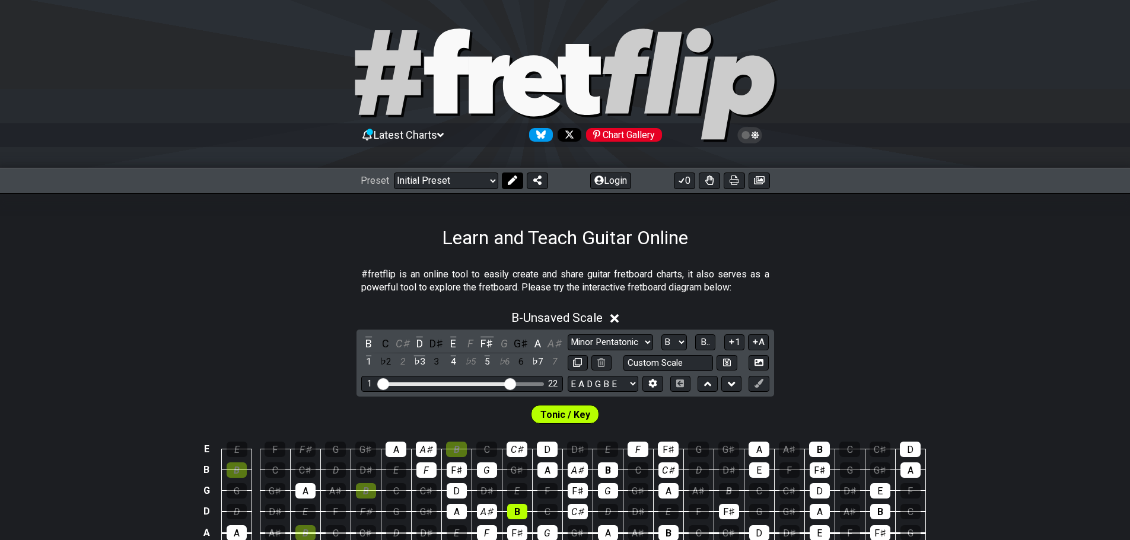
click at [508, 179] on icon at bounding box center [512, 180] width 9 height 9
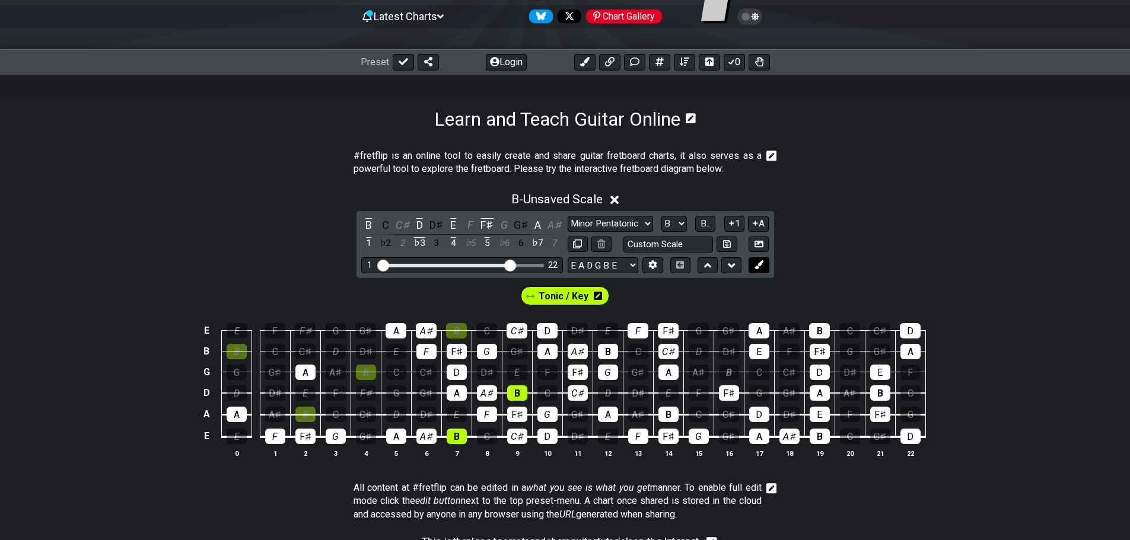
click at [669, 263] on icon at bounding box center [759, 264] width 9 height 9
click at [542, 352] on div "A" at bounding box center [547, 351] width 20 height 15
click at [396, 329] on div "A" at bounding box center [396, 330] width 21 height 15
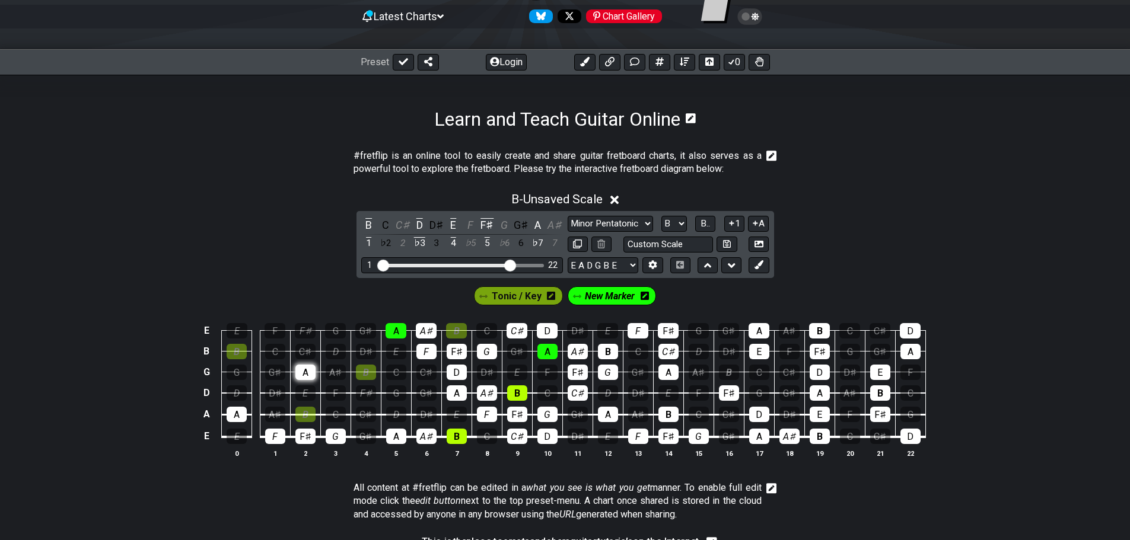
click at [304, 373] on div "A" at bounding box center [305, 372] width 20 height 15
click at [239, 413] on div "A" at bounding box center [237, 414] width 20 height 15
click at [367, 398] on div "F♯" at bounding box center [366, 393] width 20 height 15
click at [332, 371] on div "A♯" at bounding box center [336, 372] width 20 height 15
click at [334, 370] on div "A♯" at bounding box center [336, 372] width 20 height 15
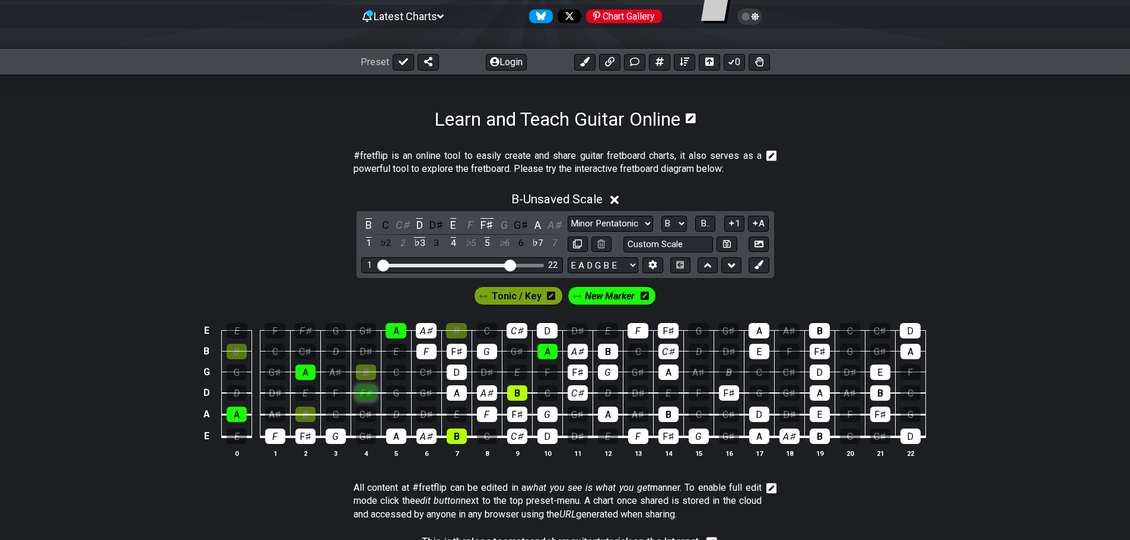
click at [364, 396] on div "F♯" at bounding box center [366, 393] width 20 height 15
click at [400, 61] on icon at bounding box center [403, 61] width 9 height 9
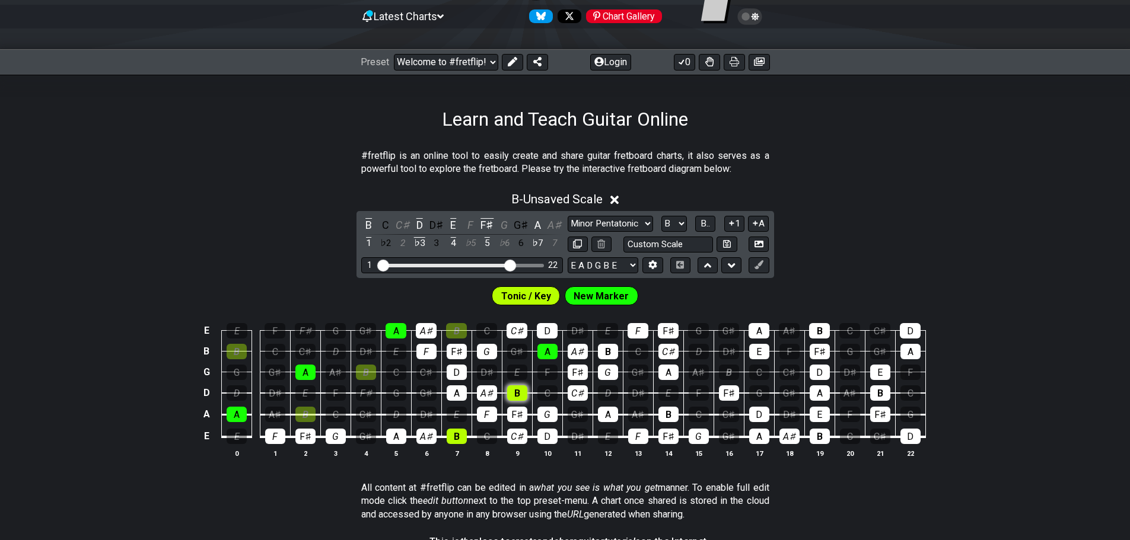
click at [514, 389] on div "B" at bounding box center [517, 393] width 20 height 15
click at [514, 394] on div "B" at bounding box center [517, 393] width 20 height 15
click at [511, 58] on icon at bounding box center [512, 61] width 9 height 9
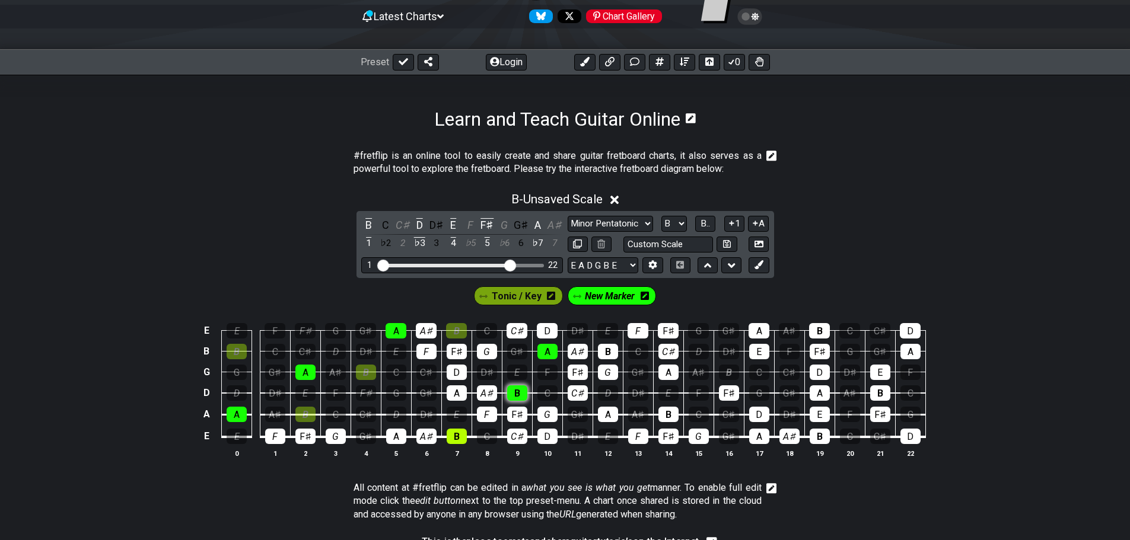
click at [518, 390] on div "B" at bounding box center [517, 393] width 20 height 15
click at [520, 391] on div "B" at bounding box center [517, 393] width 20 height 15
click at [451, 438] on div "B" at bounding box center [457, 436] width 20 height 15
click at [453, 440] on div "B" at bounding box center [457, 436] width 20 height 15
click at [300, 417] on div "B" at bounding box center [305, 414] width 20 height 15
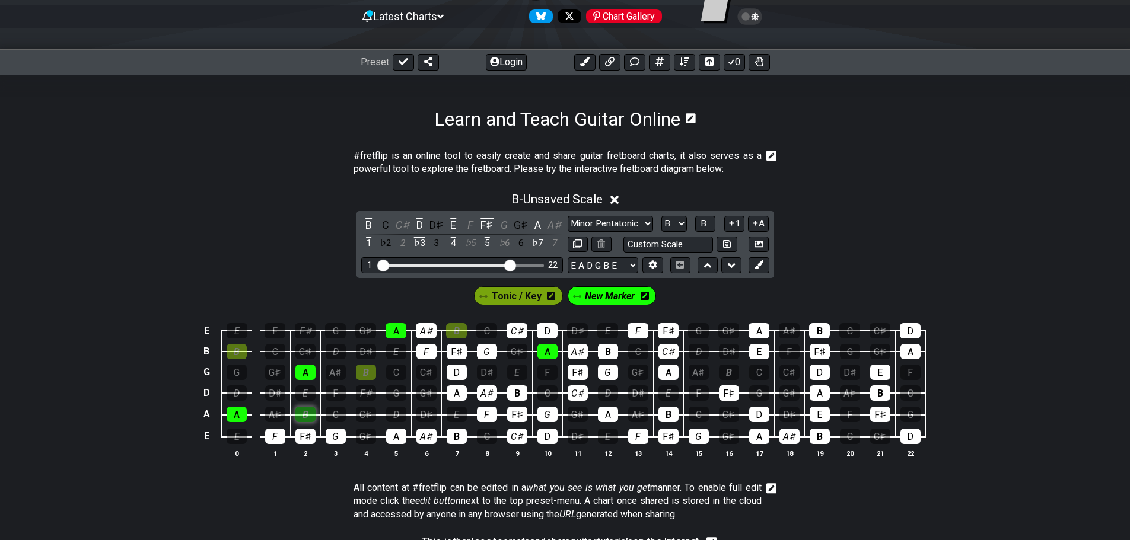
click at [303, 416] on div "B" at bounding box center [305, 414] width 20 height 15
click at [371, 372] on div "B" at bounding box center [366, 372] width 20 height 15
click at [233, 349] on div "B" at bounding box center [237, 351] width 20 height 15
click at [240, 356] on div "B" at bounding box center [237, 351] width 20 height 15
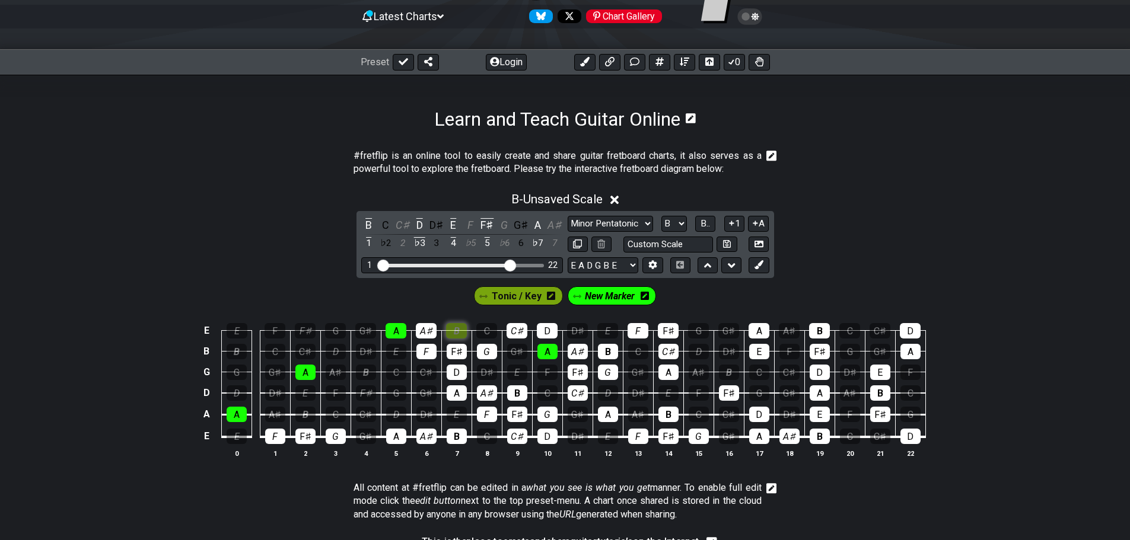
click at [462, 329] on div "B" at bounding box center [456, 330] width 21 height 15
click at [400, 53] on div "Preset Login 0" at bounding box center [565, 62] width 1130 height 26
click at [403, 61] on icon at bounding box center [403, 61] width 9 height 7
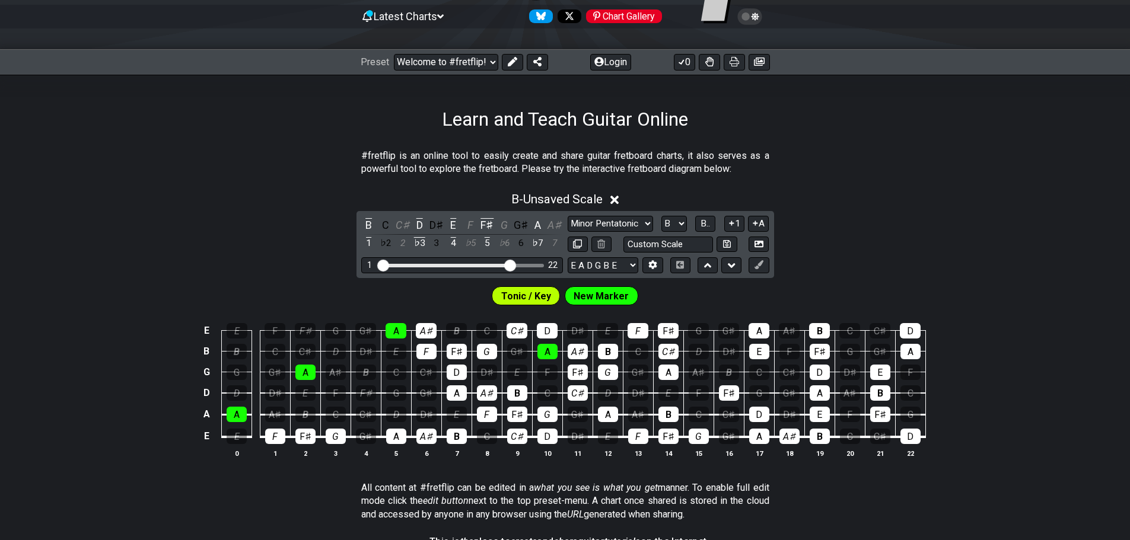
click at [294, 214] on div "B - Unsaved Scale B C C♯ D D♯ E F F♯ G G♯ A A♯ 1 ♭2 2 ♭3 3 4 ♭5 5 ♭6 6 ♭7 7 Min…" at bounding box center [565, 329] width 1130 height 289
click at [614, 415] on div "A" at bounding box center [608, 414] width 20 height 15
click at [505, 62] on button at bounding box center [512, 62] width 21 height 17
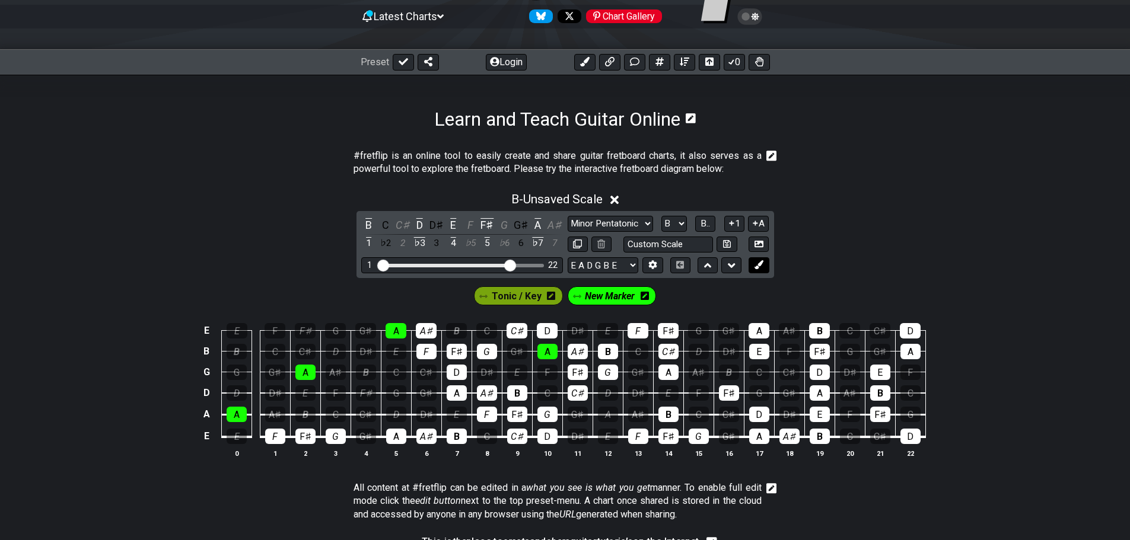
click at [669, 262] on icon at bounding box center [759, 264] width 9 height 9
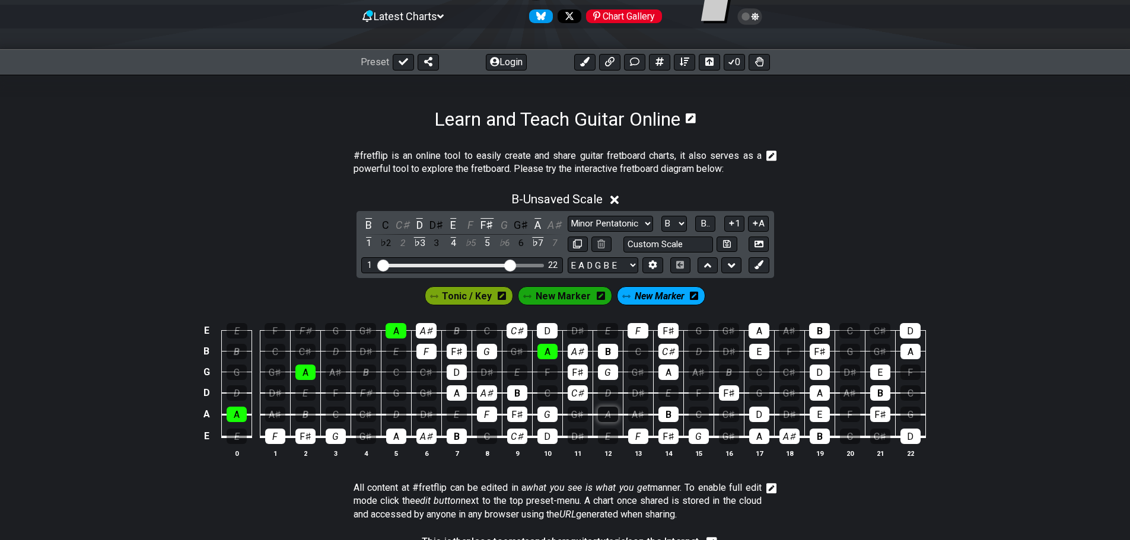
click at [607, 415] on div "A" at bounding box center [608, 414] width 20 height 15
click at [615, 417] on div "A" at bounding box center [608, 414] width 20 height 15
click at [608, 417] on div "A" at bounding box center [608, 414] width 20 height 15
click at [609, 412] on div "A" at bounding box center [608, 414] width 20 height 15
click at [476, 293] on span "Tonic / Key" at bounding box center [467, 296] width 50 height 17
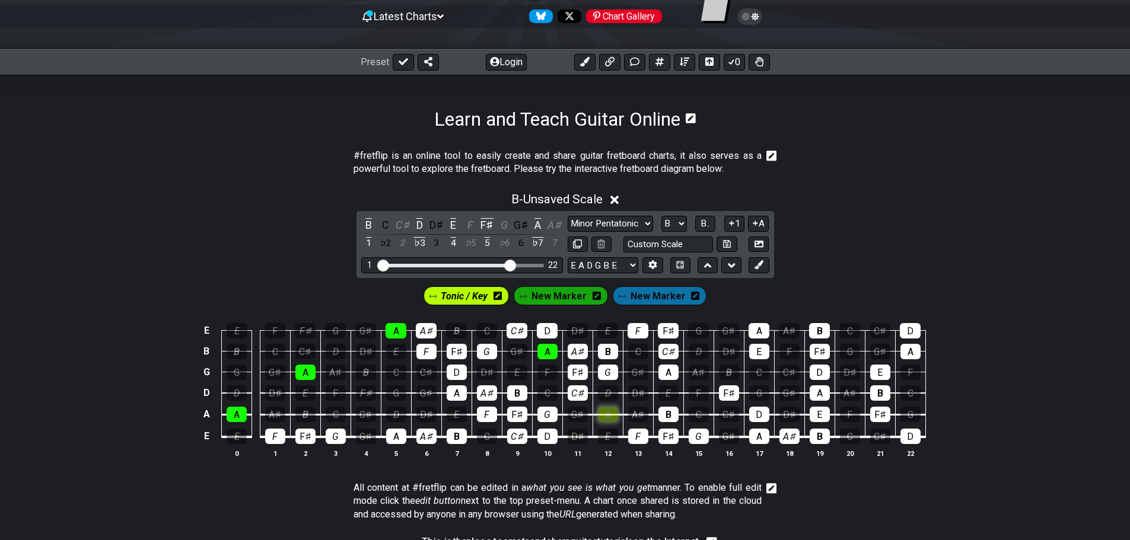
click at [606, 415] on div "A" at bounding box center [608, 414] width 20 height 15
click at [608, 414] on div "A" at bounding box center [608, 414] width 20 height 15
click at [552, 294] on span "New Marker" at bounding box center [559, 296] width 55 height 17
click at [596, 412] on td "A" at bounding box center [608, 404] width 30 height 22
click at [602, 414] on div "A" at bounding box center [608, 414] width 20 height 15
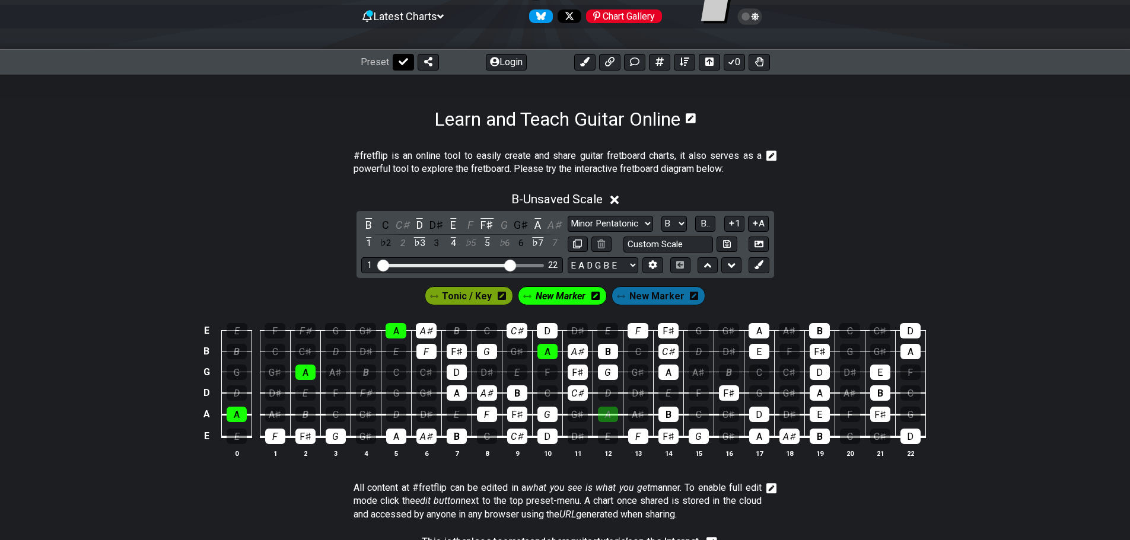
click at [410, 58] on button at bounding box center [403, 62] width 21 height 17
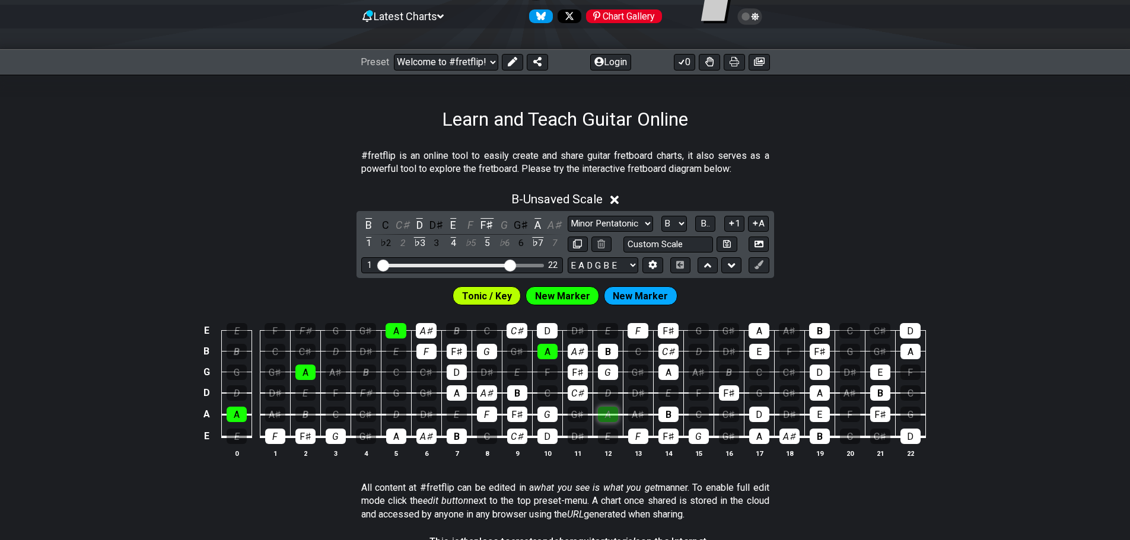
click at [606, 410] on div "A" at bounding box center [608, 414] width 20 height 15
click at [504, 62] on button at bounding box center [512, 62] width 21 height 17
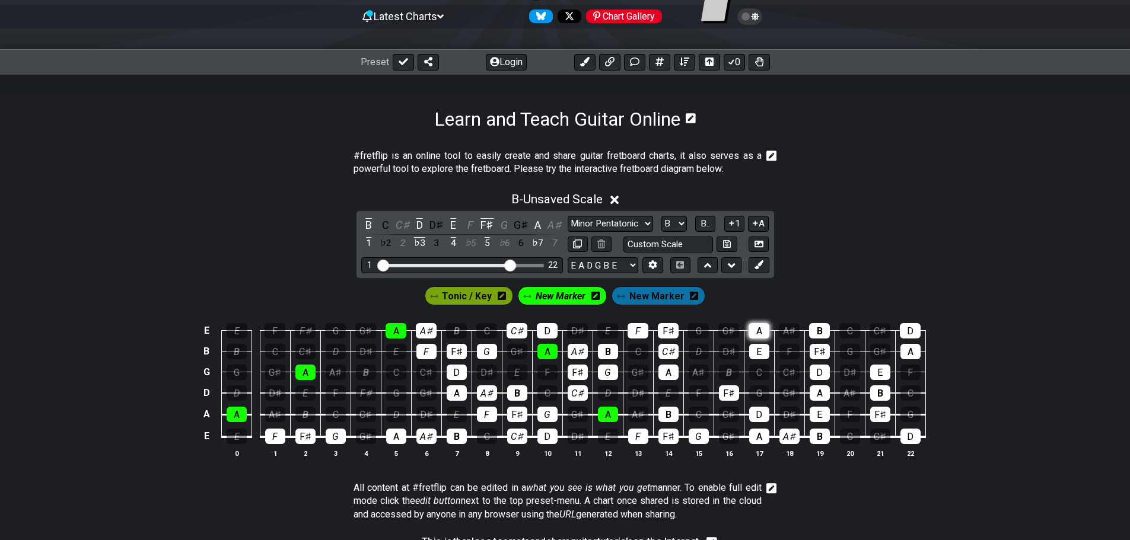
click at [669, 329] on div "A" at bounding box center [759, 330] width 21 height 15
click at [404, 57] on icon at bounding box center [403, 61] width 9 height 9
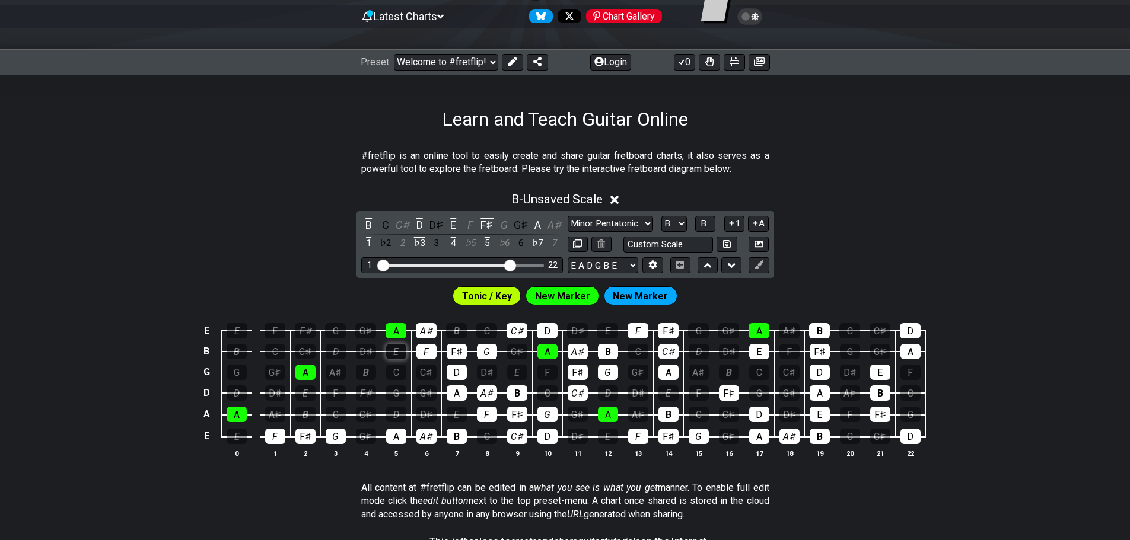
click at [396, 358] on div "E" at bounding box center [396, 351] width 20 height 15
click at [336, 352] on div "D" at bounding box center [336, 351] width 20 height 15
click at [311, 353] on div "C♯" at bounding box center [305, 351] width 20 height 15
click at [314, 412] on div "B" at bounding box center [305, 414] width 20 height 15
click at [241, 348] on div "B" at bounding box center [237, 351] width 20 height 15
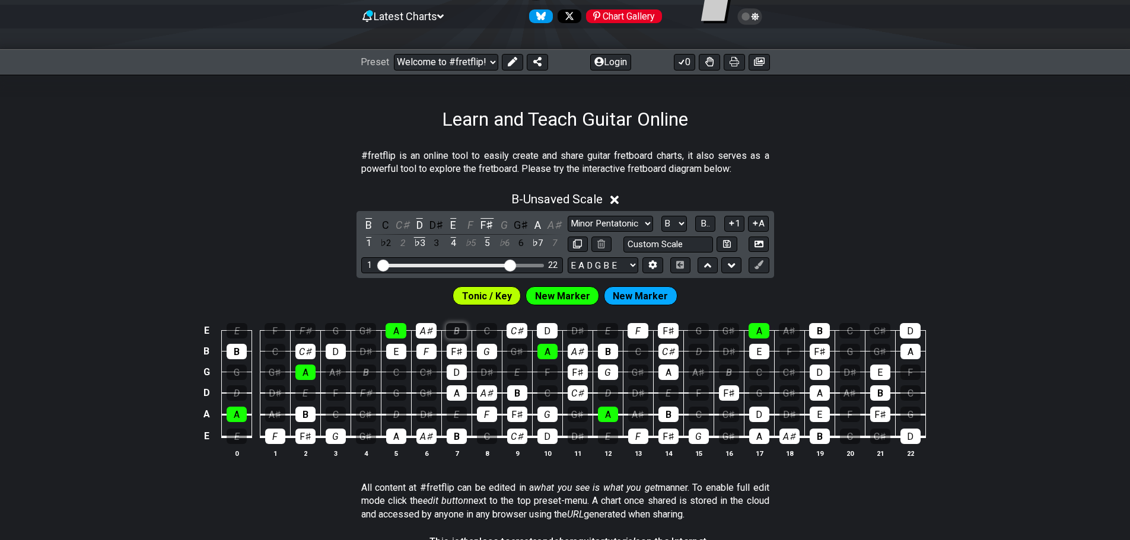
click at [457, 335] on div "B" at bounding box center [456, 330] width 21 height 15
click at [396, 412] on div "D" at bounding box center [396, 414] width 20 height 15
click at [236, 390] on div "D" at bounding box center [237, 393] width 20 height 15
click at [610, 394] on div "D" at bounding box center [608, 393] width 20 height 15
click at [366, 375] on div "B" at bounding box center [366, 372] width 20 height 15
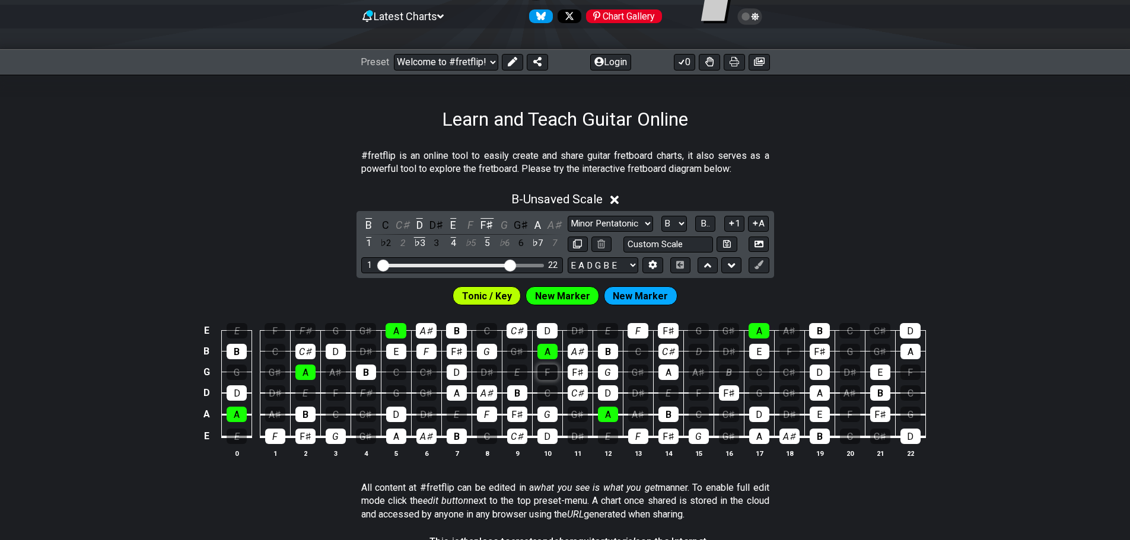
click at [541, 371] on div "F" at bounding box center [547, 372] width 20 height 15
click at [669, 368] on div "A♯" at bounding box center [699, 372] width 20 height 15
click at [667, 375] on div "A" at bounding box center [668, 372] width 20 height 15
click at [514, 63] on icon at bounding box center [512, 61] width 9 height 9
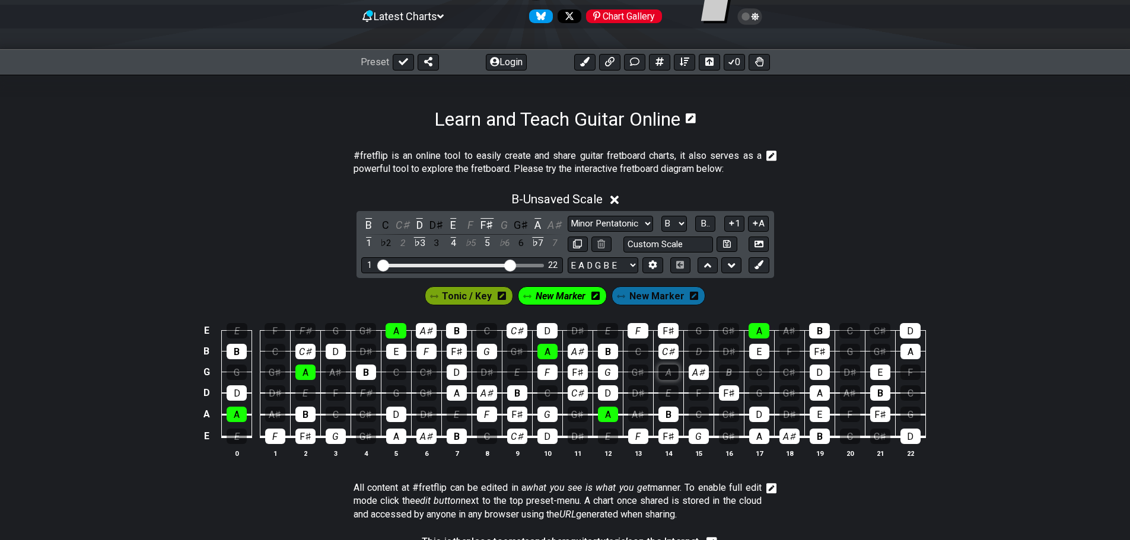
click at [660, 370] on div "A" at bounding box center [668, 372] width 20 height 15
click at [669, 393] on div "A" at bounding box center [820, 393] width 20 height 15
click at [669, 438] on div "A" at bounding box center [759, 436] width 20 height 15
click at [669, 355] on div "A" at bounding box center [910, 351] width 20 height 15
click at [456, 392] on div "A" at bounding box center [457, 393] width 20 height 15
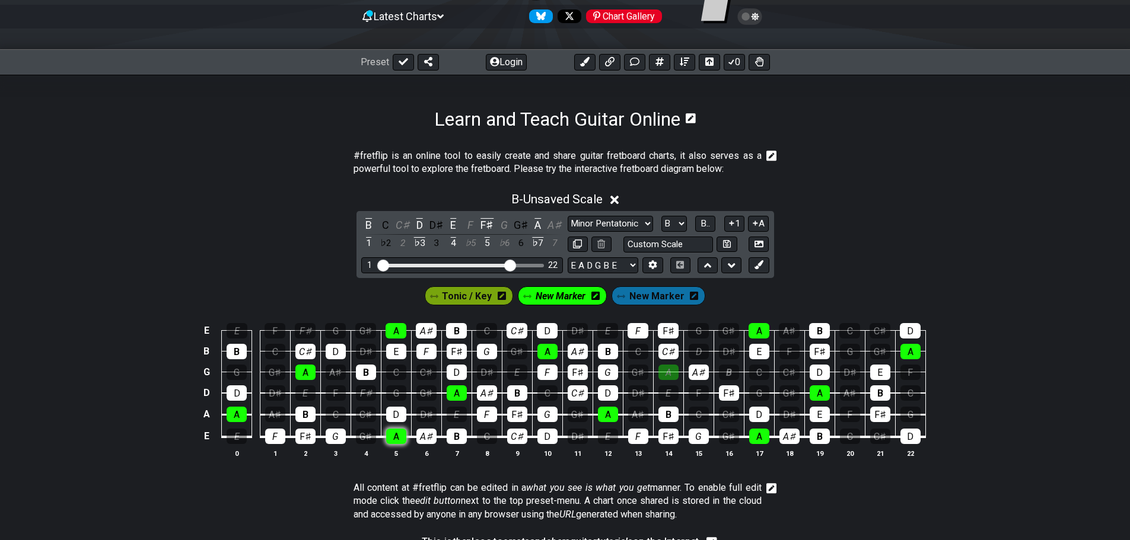
click at [398, 432] on div "A" at bounding box center [396, 436] width 20 height 15
click at [403, 62] on icon at bounding box center [403, 61] width 9 height 7
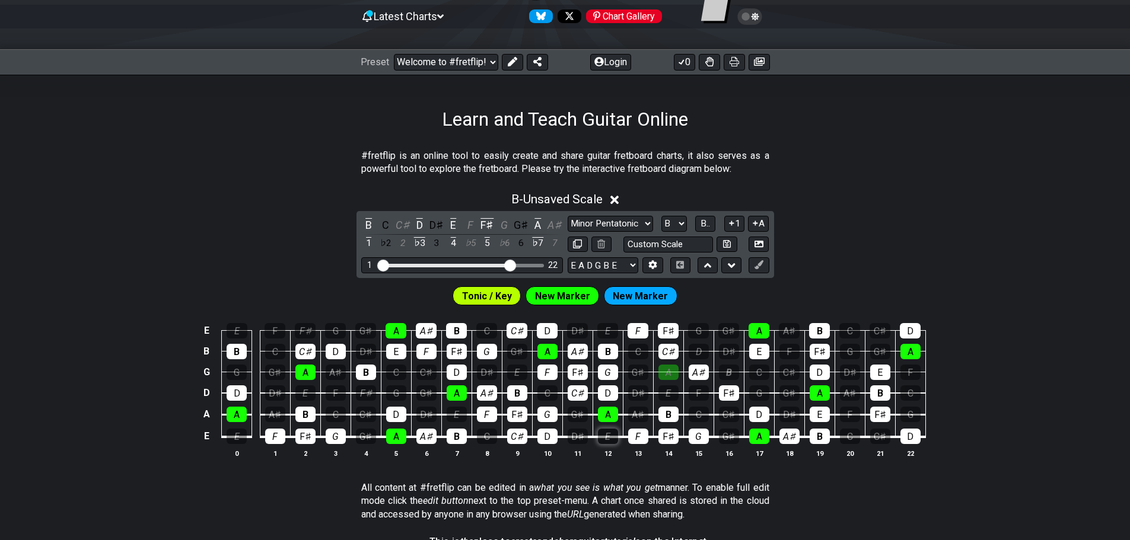
click at [612, 438] on div "E" at bounding box center [608, 436] width 20 height 15
click at [237, 434] on div "E" at bounding box center [237, 436] width 20 height 15
click at [464, 408] on div "E" at bounding box center [457, 414] width 20 height 15
click at [311, 393] on div "E" at bounding box center [305, 393] width 20 height 15
click at [245, 330] on div "E" at bounding box center [237, 330] width 21 height 15
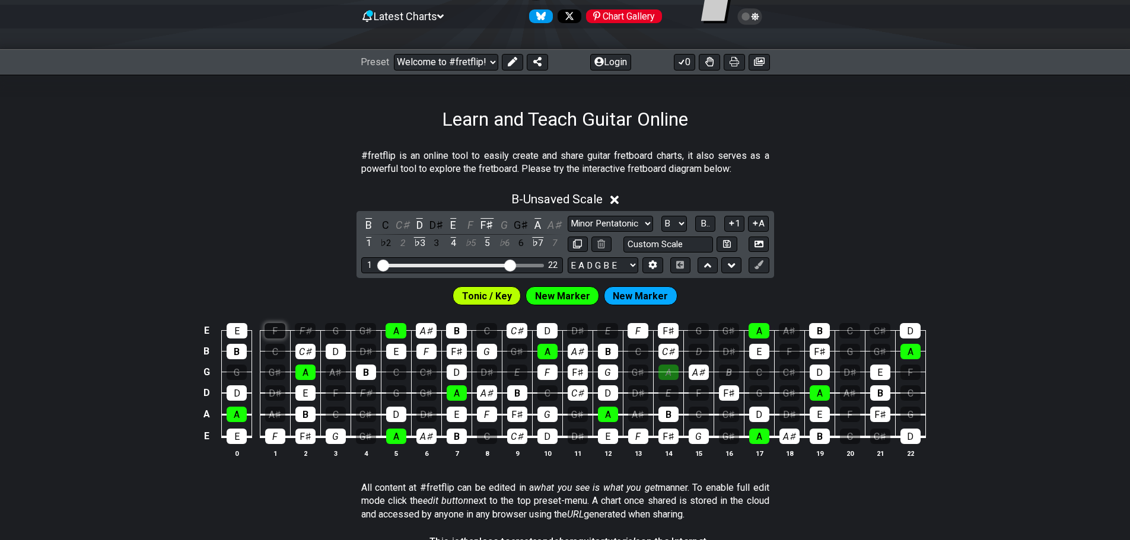
click at [272, 329] on div "F" at bounding box center [275, 330] width 21 height 15
click at [669, 410] on div "F" at bounding box center [850, 414] width 20 height 15
click at [661, 395] on div "E" at bounding box center [668, 393] width 20 height 15
click at [669, 390] on div "F" at bounding box center [699, 393] width 20 height 15
click at [331, 393] on div "F" at bounding box center [336, 393] width 20 height 15
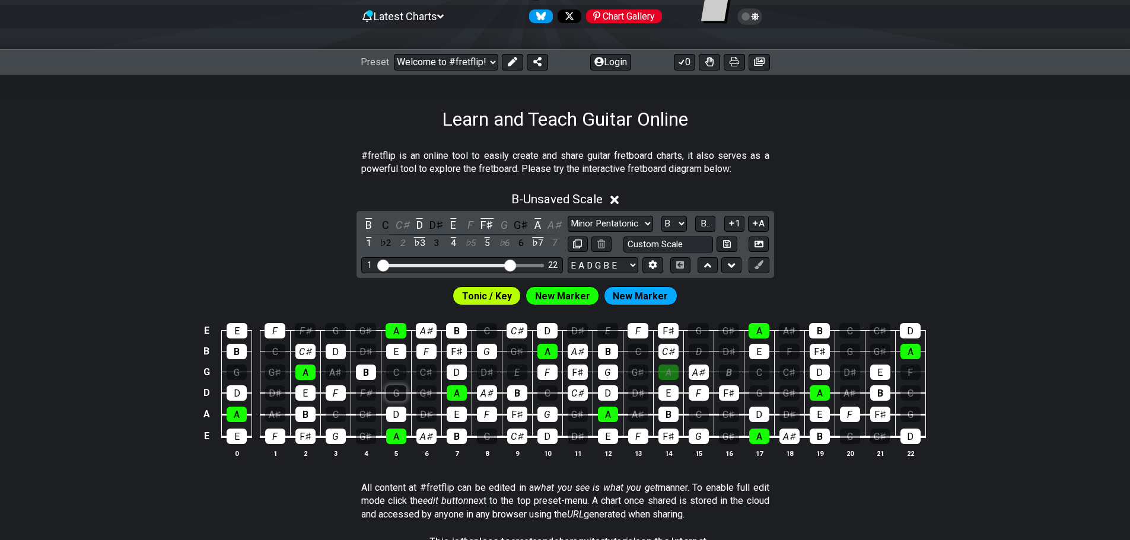
click at [392, 395] on div "G" at bounding box center [396, 393] width 20 height 15
click at [237, 378] on div "G" at bounding box center [237, 372] width 20 height 15
click at [669, 396] on div "G" at bounding box center [759, 393] width 20 height 15
click at [669, 392] on div "A♯" at bounding box center [850, 393] width 20 height 15
click at [275, 413] on div "A♯" at bounding box center [275, 414] width 20 height 15
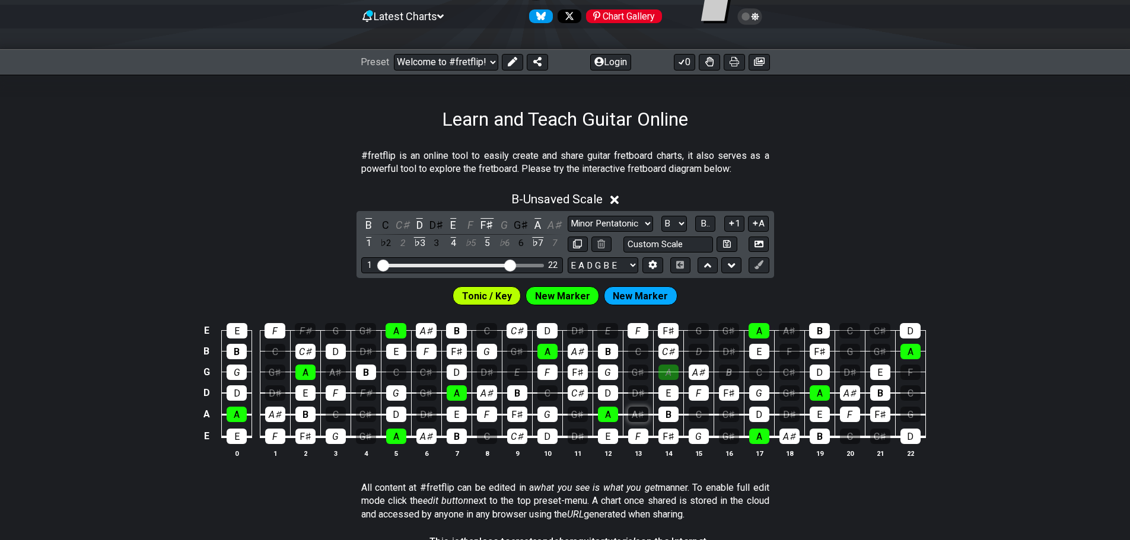
click at [639, 414] on div "A♯" at bounding box center [638, 414] width 20 height 15
click at [669, 415] on div "G" at bounding box center [910, 414] width 20 height 15
click at [669, 373] on div "F" at bounding box center [910, 372] width 20 height 15
click at [669, 352] on div "G" at bounding box center [850, 351] width 20 height 15
click at [669, 374] on div "C♯" at bounding box center [789, 372] width 20 height 15
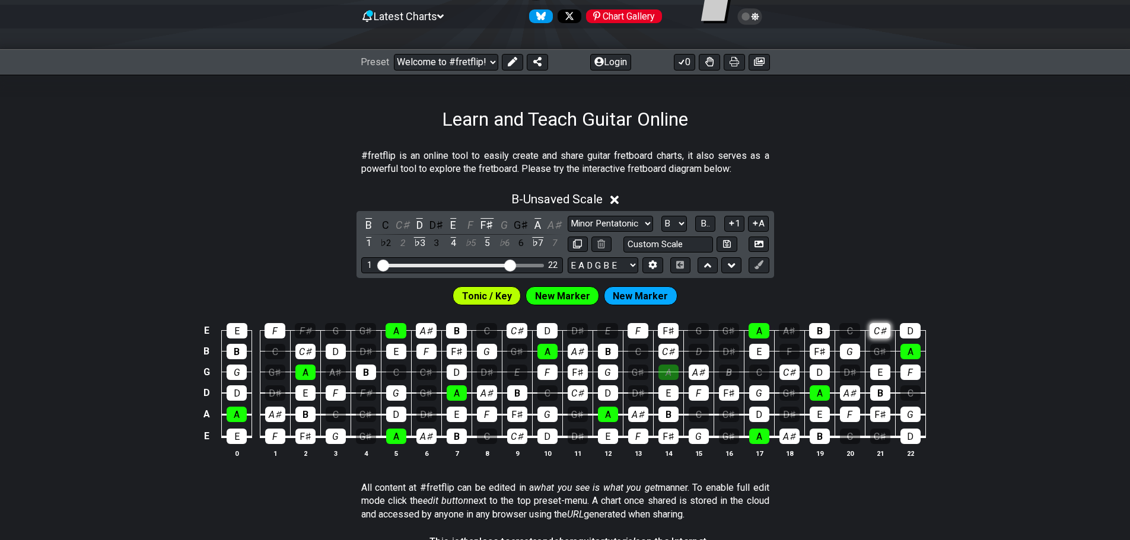
click at [669, 327] on div "C♯" at bounding box center [880, 330] width 21 height 15
click at [669, 333] on div "G" at bounding box center [698, 330] width 21 height 15
click at [605, 329] on div "E" at bounding box center [607, 330] width 21 height 15
click at [486, 334] on div "C" at bounding box center [486, 330] width 21 height 15
click at [332, 335] on div "G" at bounding box center [335, 330] width 21 height 15
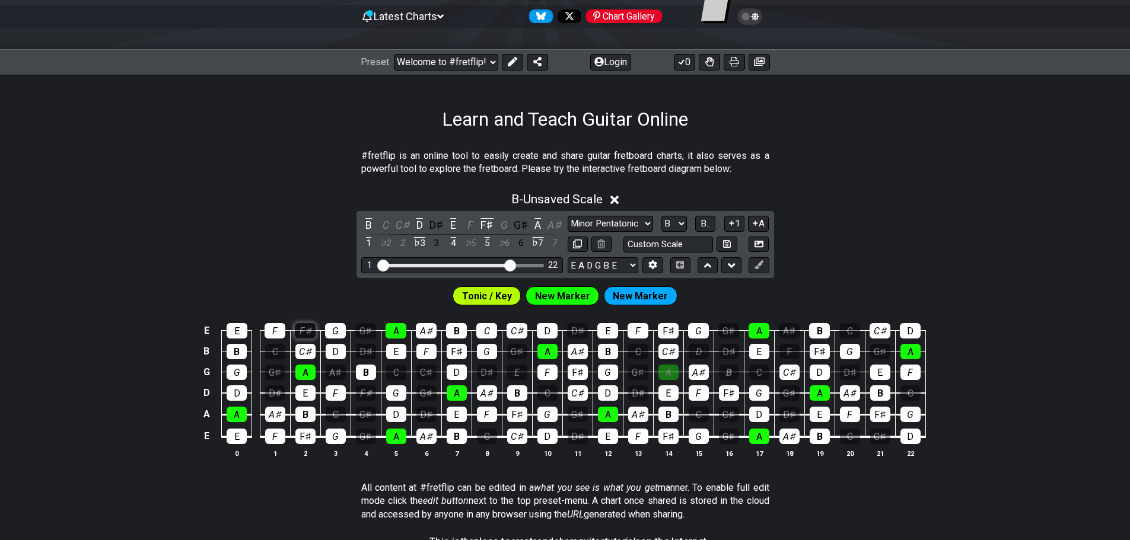
click at [303, 332] on div "F♯" at bounding box center [305, 330] width 21 height 15
click at [277, 352] on div "C" at bounding box center [275, 351] width 20 height 15
click at [395, 374] on div "C" at bounding box center [396, 372] width 20 height 15
click at [523, 372] on div "E" at bounding box center [517, 372] width 20 height 15
click at [641, 352] on div "C" at bounding box center [638, 351] width 20 height 15
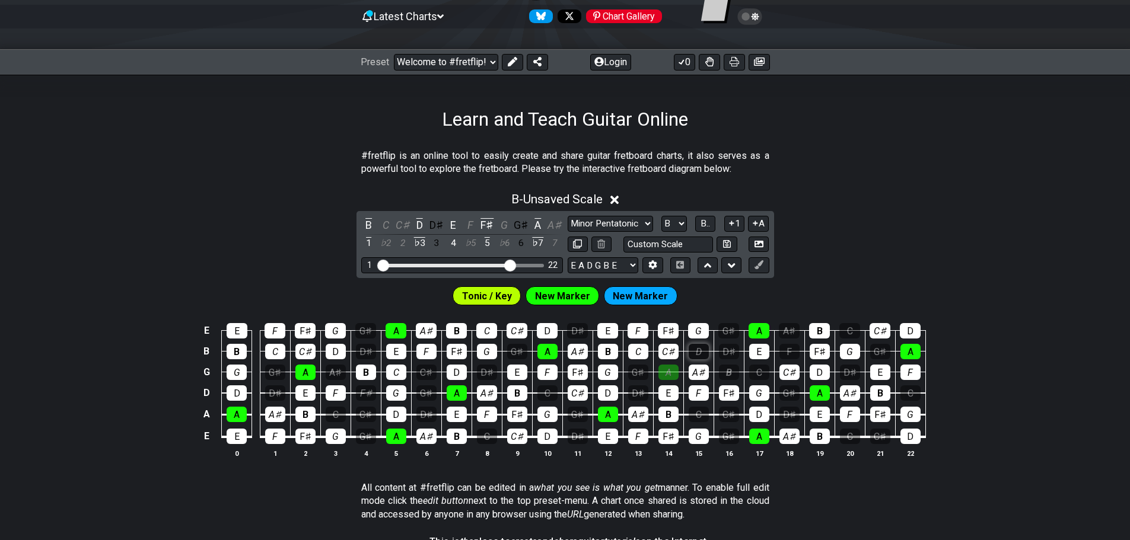
click at [669, 350] on div "D" at bounding box center [699, 351] width 20 height 15
click at [494, 294] on span "Tonic / Key" at bounding box center [487, 296] width 50 height 17
click at [669, 350] on div "D" at bounding box center [699, 351] width 20 height 15
click at [240, 394] on div "D" at bounding box center [237, 393] width 20 height 15
click at [238, 396] on div "D" at bounding box center [237, 393] width 20 height 15
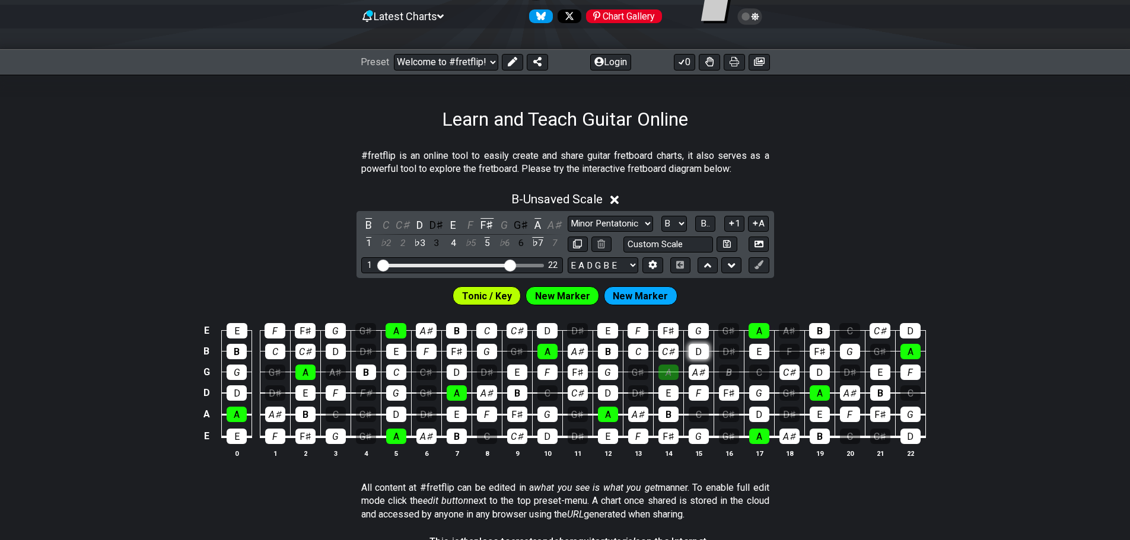
click at [669, 347] on div "D" at bounding box center [699, 351] width 20 height 15
click at [508, 59] on icon at bounding box center [512, 61] width 9 height 9
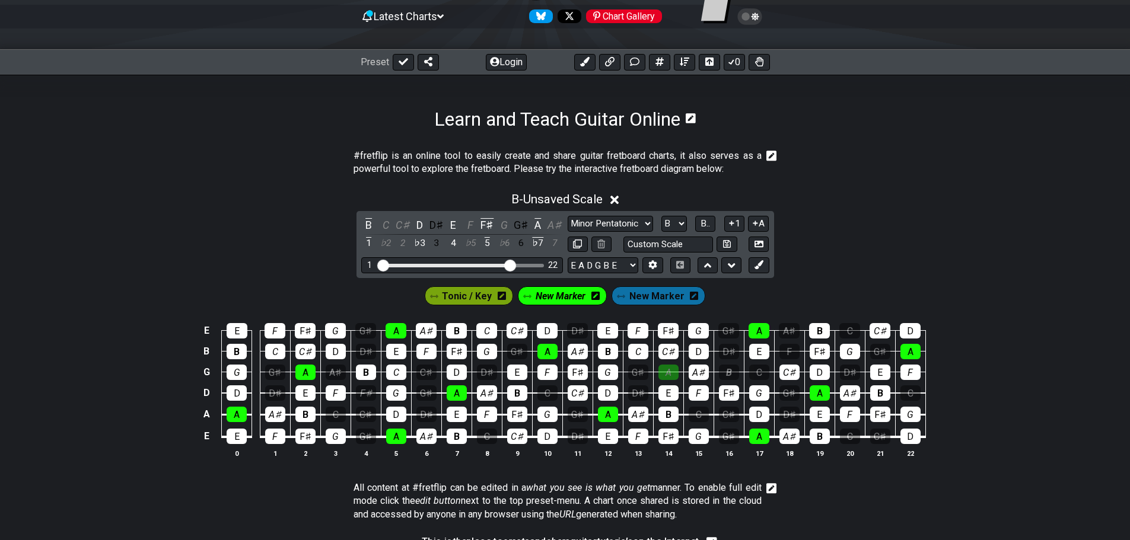
click at [464, 294] on span "Tonic / Key" at bounding box center [467, 296] width 50 height 17
click at [550, 437] on div "D" at bounding box center [547, 436] width 20 height 15
click at [669, 434] on div "D" at bounding box center [910, 436] width 20 height 15
click at [669, 415] on div "D" at bounding box center [759, 414] width 20 height 15
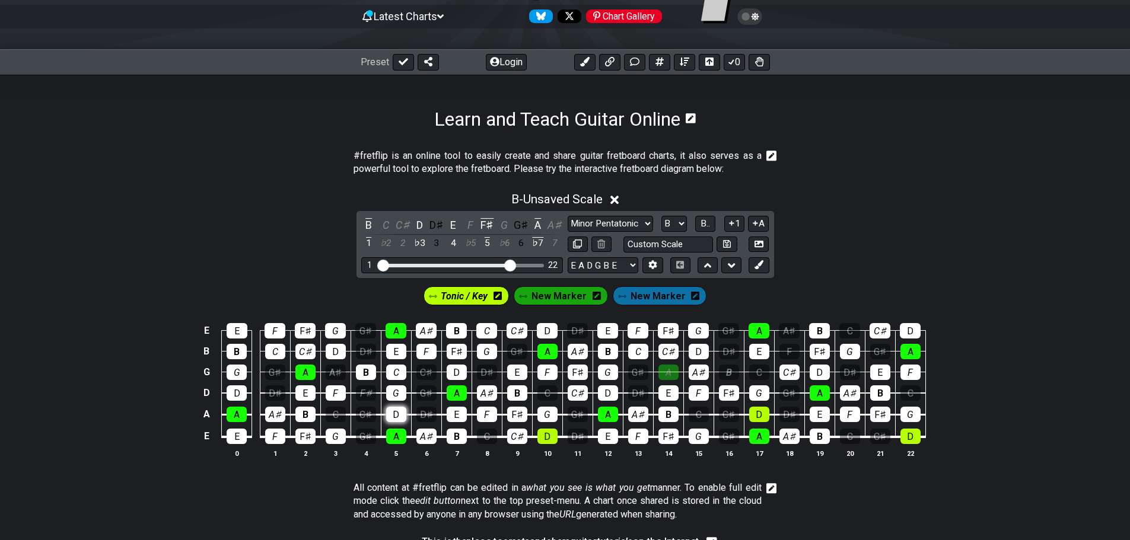
click at [391, 418] on div "D" at bounding box center [396, 414] width 20 height 15
click at [235, 397] on div "D" at bounding box center [237, 393] width 20 height 15
click at [614, 392] on div "D" at bounding box center [608, 393] width 20 height 15
click at [669, 368] on div "D" at bounding box center [820, 372] width 20 height 15
click at [450, 375] on div "D" at bounding box center [457, 372] width 20 height 15
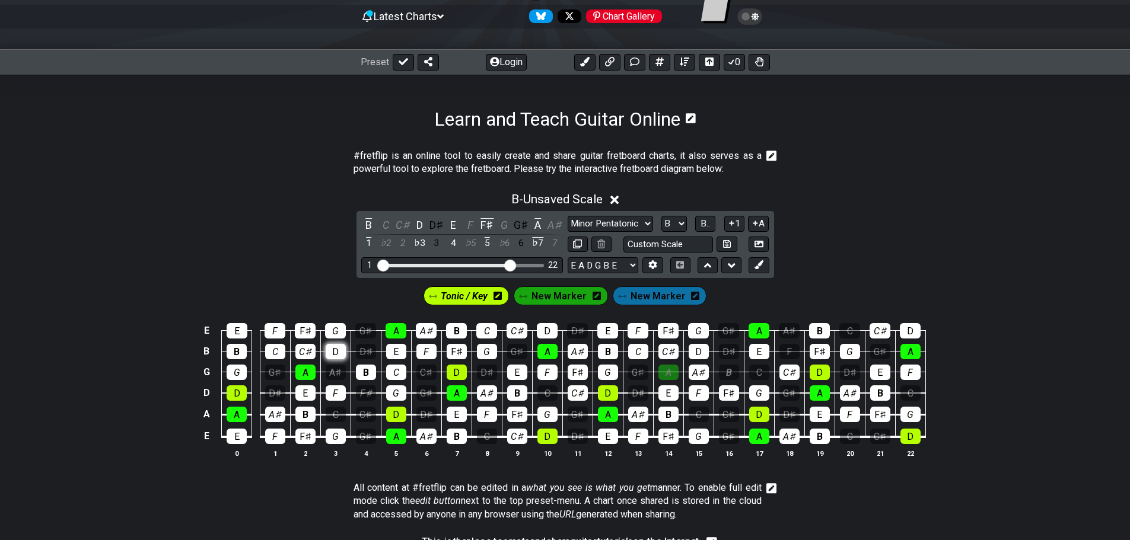
click at [335, 351] on div "D" at bounding box center [336, 351] width 20 height 15
click at [669, 354] on div "D" at bounding box center [699, 351] width 20 height 15
click at [669, 332] on div "D" at bounding box center [910, 330] width 21 height 15
click at [552, 334] on div "D" at bounding box center [547, 330] width 21 height 15
click at [401, 63] on icon at bounding box center [403, 61] width 9 height 7
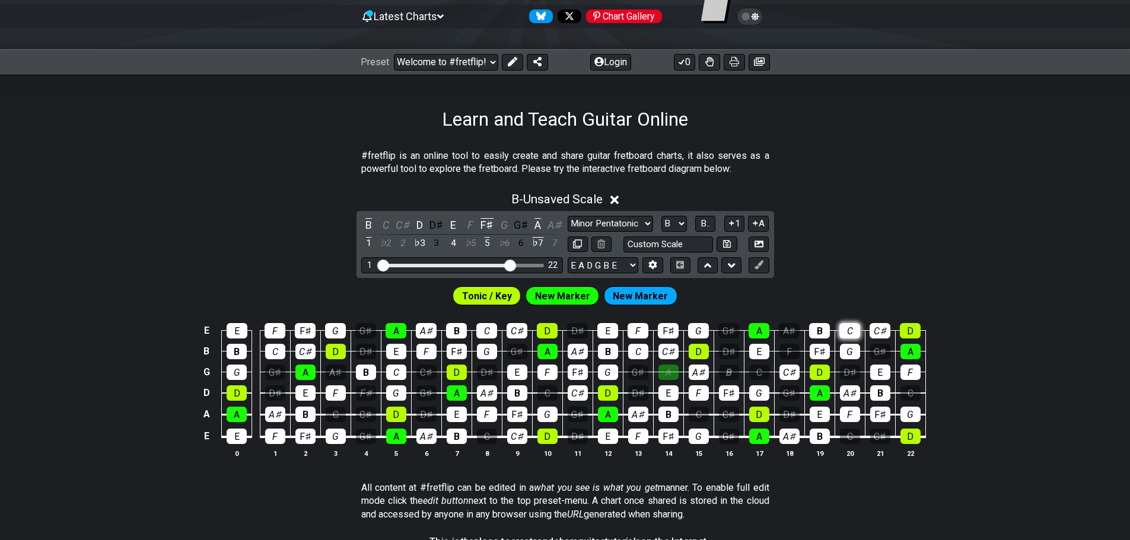
click at [669, 329] on div "C" at bounding box center [849, 330] width 21 height 15
click at [669, 397] on div "C" at bounding box center [910, 393] width 20 height 15
click at [669, 437] on div "C" at bounding box center [850, 436] width 20 height 15
click at [669, 355] on div "F" at bounding box center [789, 351] width 20 height 15
click at [669, 333] on div "A♯" at bounding box center [789, 330] width 21 height 15
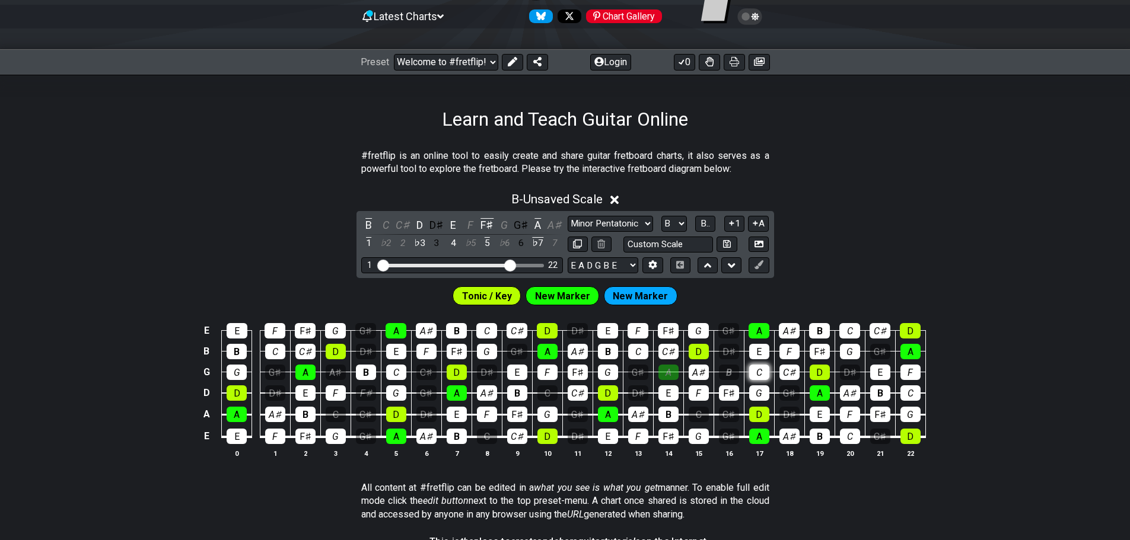
click at [669, 373] on div "C" at bounding box center [759, 372] width 20 height 15
click at [669, 373] on div "B" at bounding box center [729, 372] width 20 height 15
click at [338, 368] on div "A♯" at bounding box center [336, 372] width 20 height 15
click at [334, 411] on div "C" at bounding box center [336, 414] width 20 height 15
click at [365, 412] on div "C♯" at bounding box center [366, 414] width 20 height 15
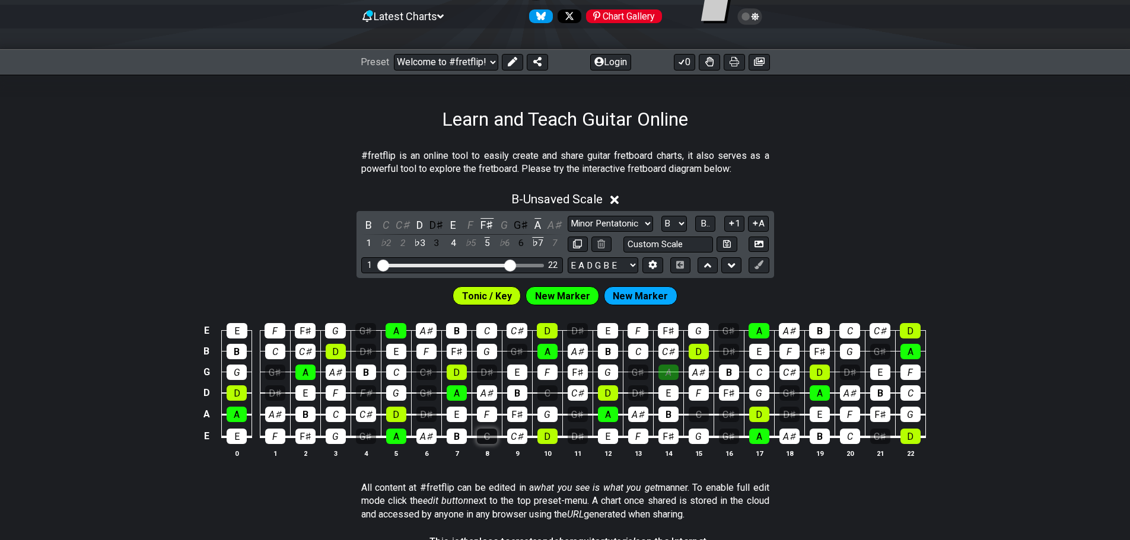
click at [494, 434] on div "C" at bounding box center [487, 436] width 20 height 15
click at [548, 389] on div "C" at bounding box center [547, 393] width 20 height 15
